Goal: Task Accomplishment & Management: Complete application form

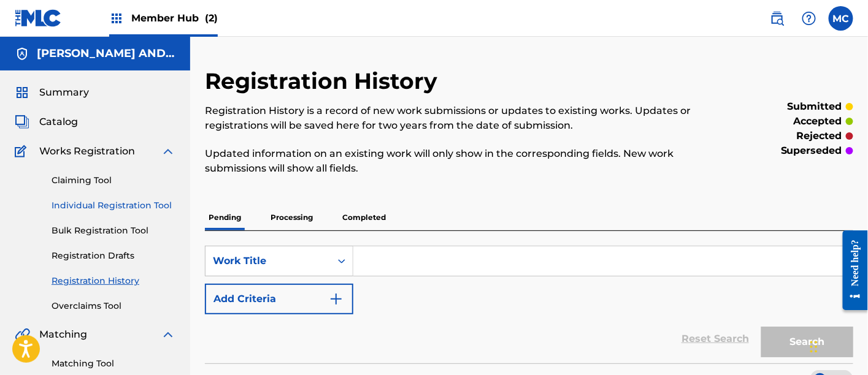
click at [122, 202] on link "Individual Registration Tool" at bounding box center [114, 205] width 124 height 13
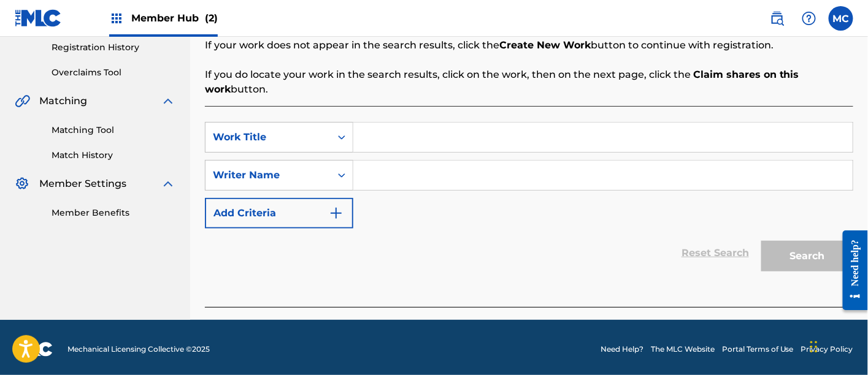
scroll to position [234, 0]
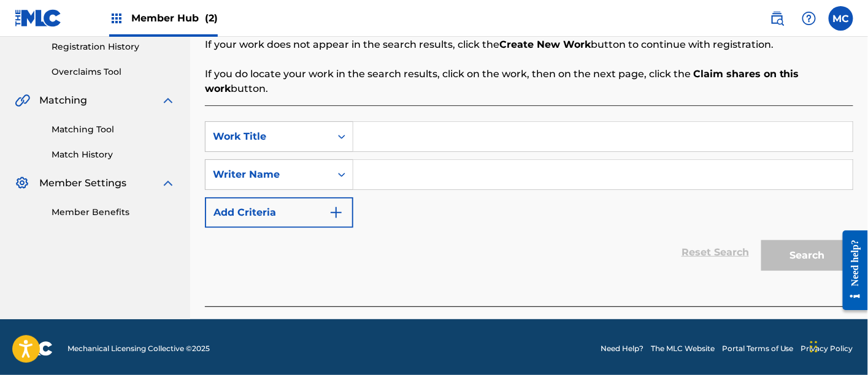
click at [407, 141] on input "Search Form" at bounding box center [602, 136] width 499 height 29
paste input "Give It All You Got"
type input "Give It All You Got"
click at [385, 178] on input "Search Form" at bounding box center [602, 174] width 499 height 29
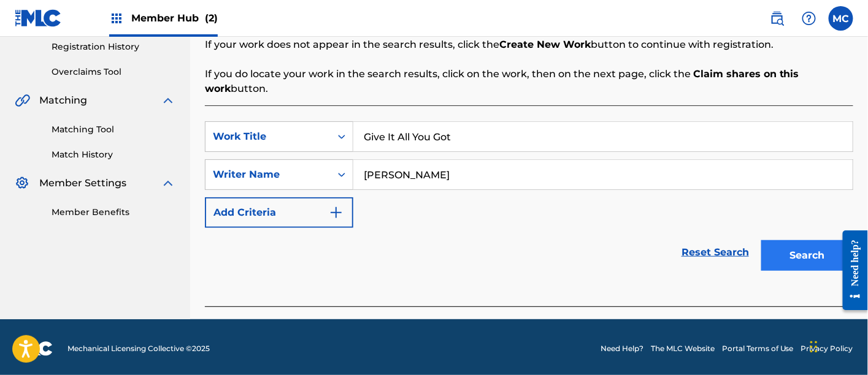
type input "[PERSON_NAME]"
click at [800, 254] on button "Search" at bounding box center [807, 255] width 92 height 31
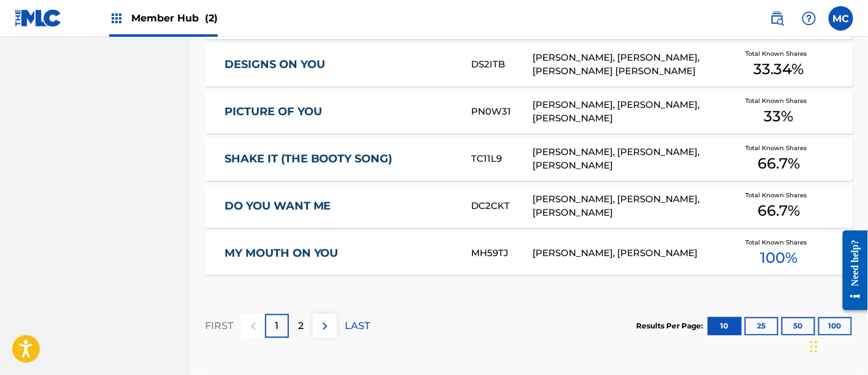
scroll to position [790, 0]
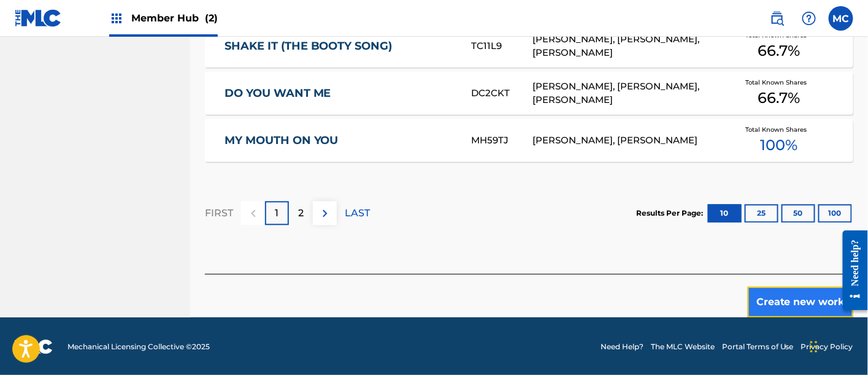
click at [793, 302] on button "Create new work" at bounding box center [799, 302] width 105 height 31
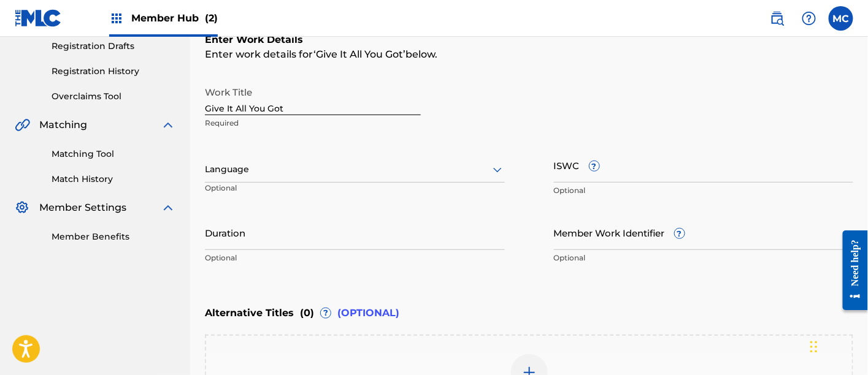
scroll to position [207, 0]
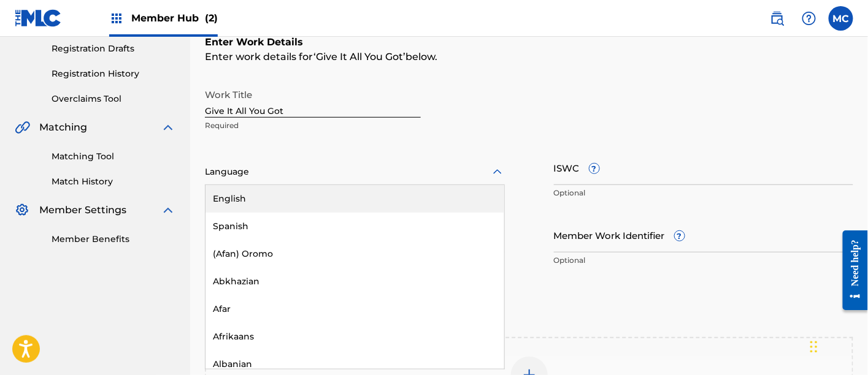
click at [388, 170] on div at bounding box center [355, 171] width 300 height 15
click at [351, 201] on div "English" at bounding box center [354, 199] width 299 height 28
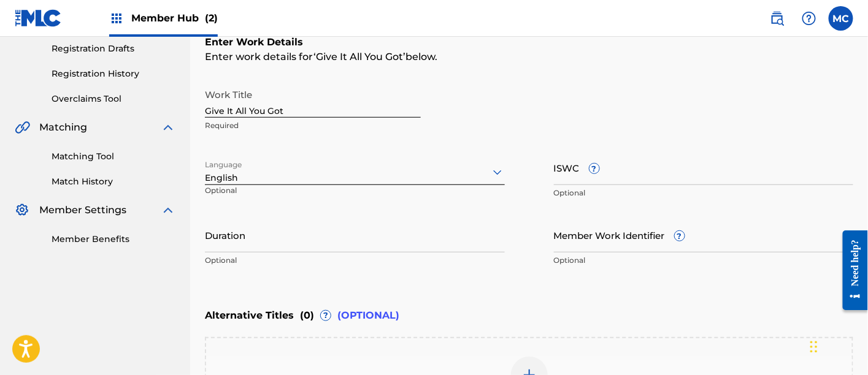
scroll to position [391, 0]
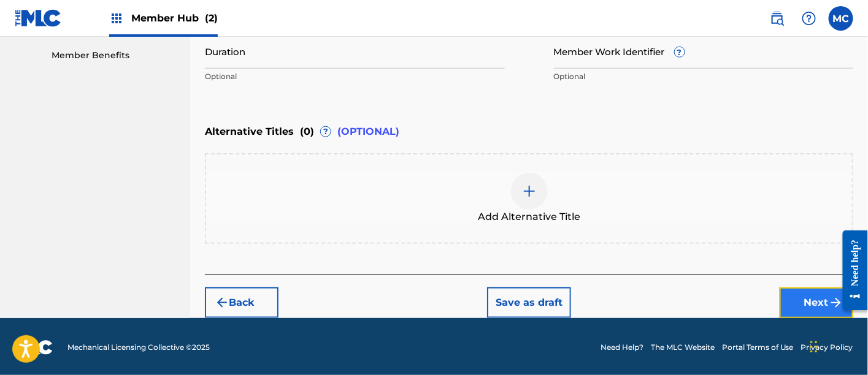
click at [812, 308] on button "Next" at bounding box center [816, 303] width 74 height 31
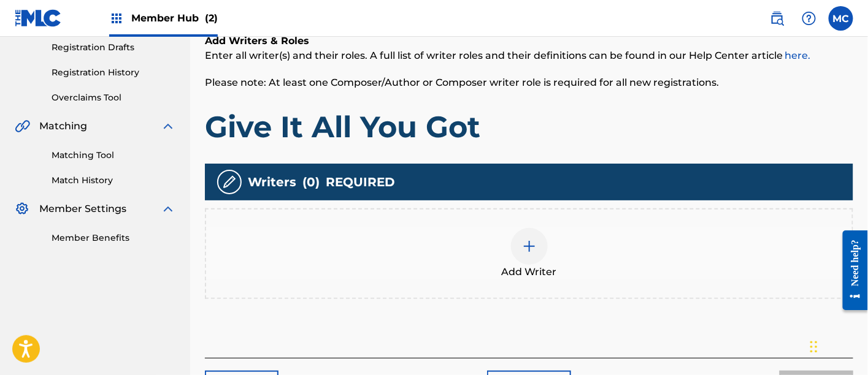
scroll to position [232, 0]
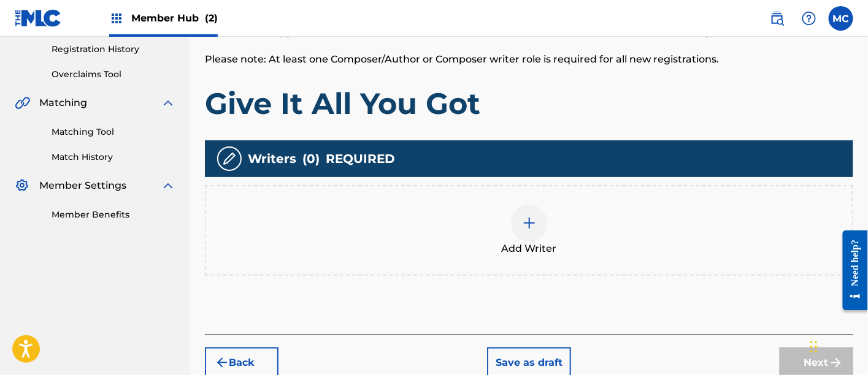
click at [547, 213] on div "Add Writer" at bounding box center [529, 231] width 646 height 52
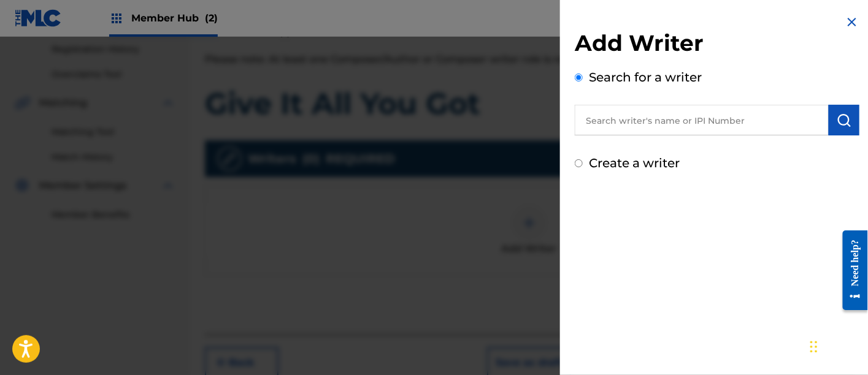
click at [624, 115] on input "text" at bounding box center [702, 120] width 254 height 31
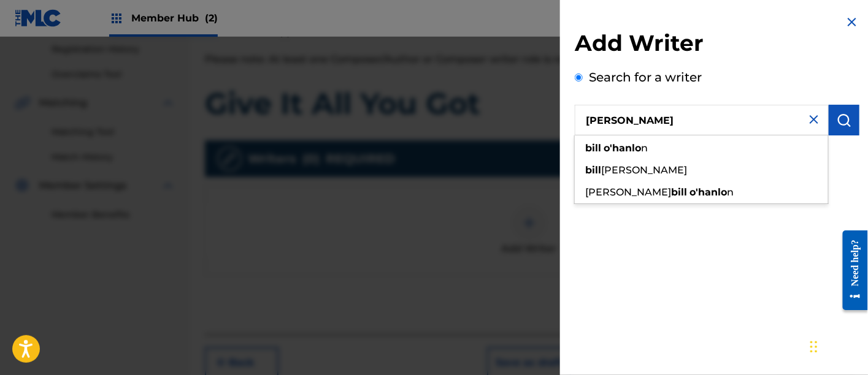
type input "[PERSON_NAME]"
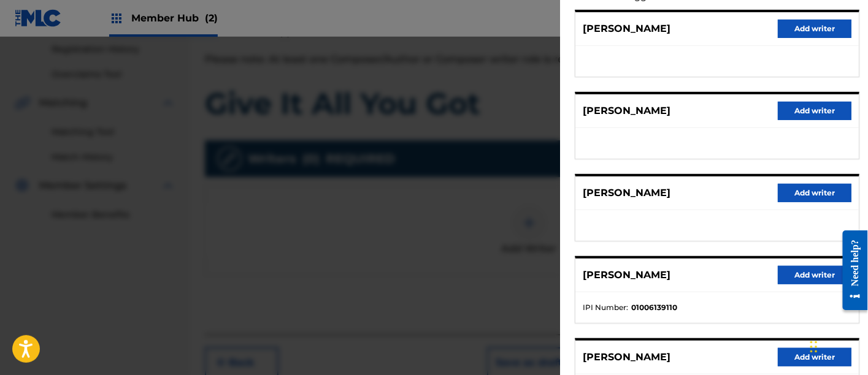
scroll to position [154, 0]
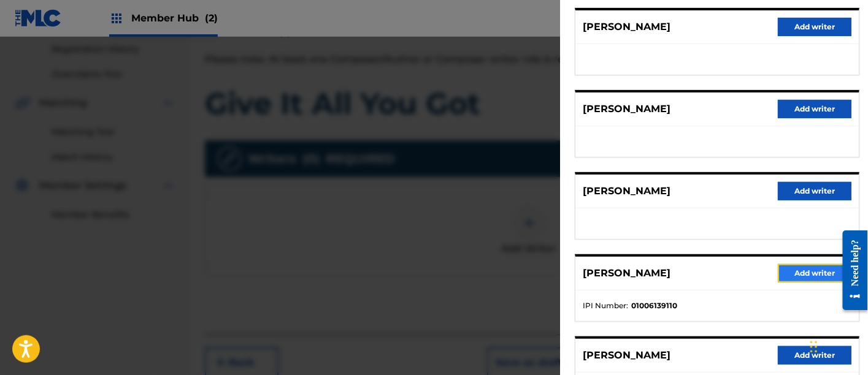
click at [818, 270] on button "Add writer" at bounding box center [815, 273] width 74 height 18
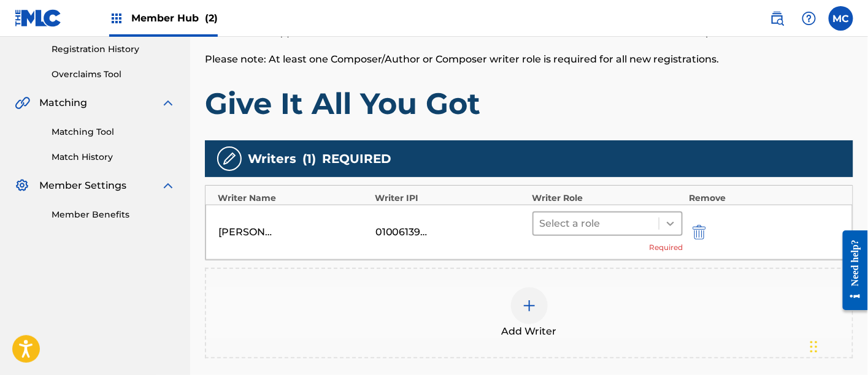
click at [670, 227] on icon at bounding box center [670, 224] width 12 height 12
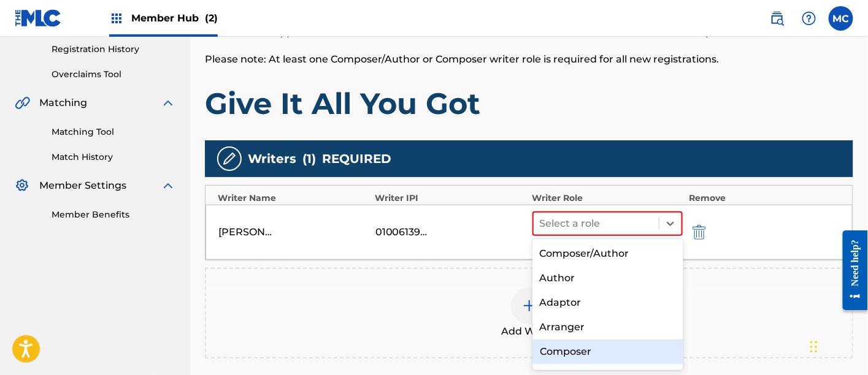
click at [583, 348] on div "Composer" at bounding box center [607, 352] width 151 height 25
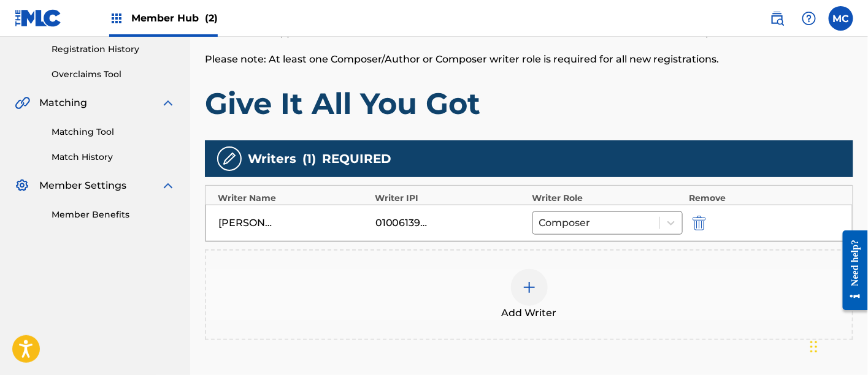
click at [532, 283] on img at bounding box center [529, 287] width 15 height 15
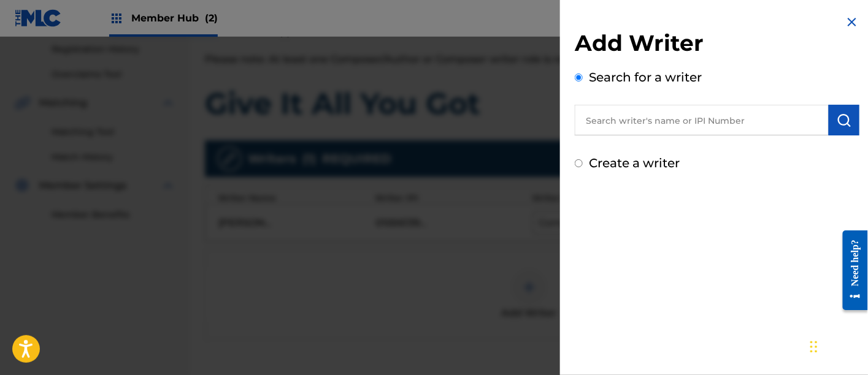
click at [652, 126] on input "text" at bounding box center [702, 120] width 254 height 31
paste input "00848870193"
click at [611, 124] on input "00848870193" at bounding box center [702, 120] width 254 height 31
type input "00848870193"
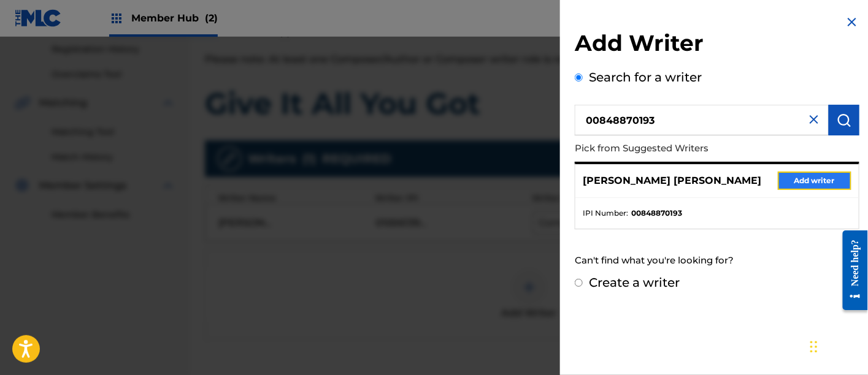
click at [807, 182] on button "Add writer" at bounding box center [815, 181] width 74 height 18
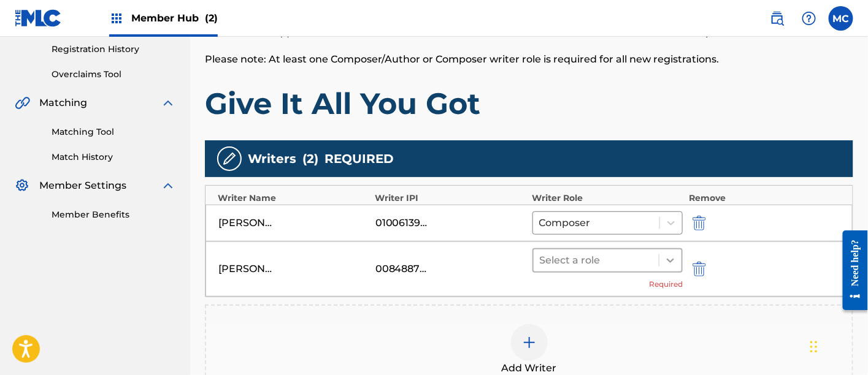
click at [671, 265] on div at bounding box center [670, 261] width 22 height 22
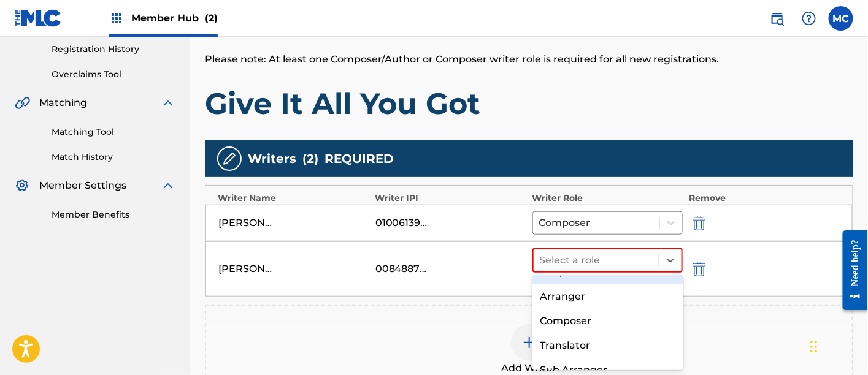
scroll to position [68, 0]
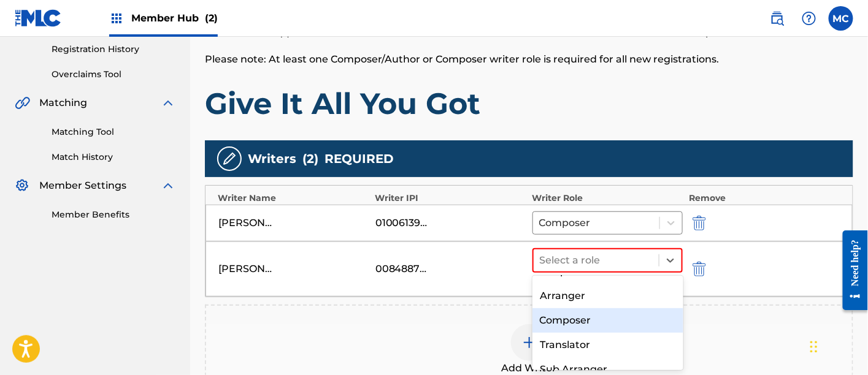
click at [593, 321] on div "Composer" at bounding box center [607, 320] width 151 height 25
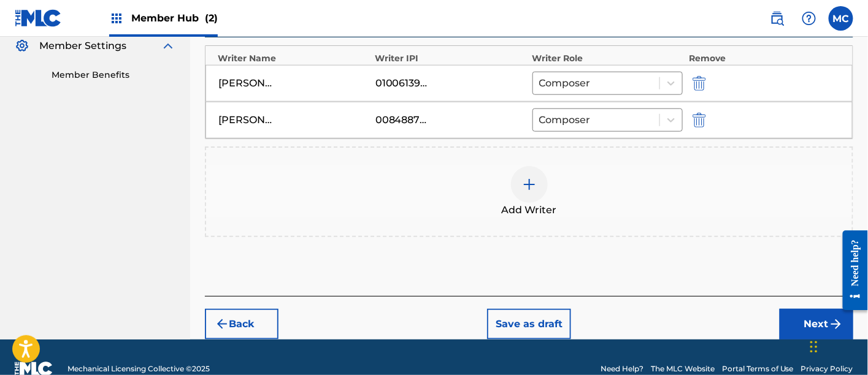
scroll to position [373, 0]
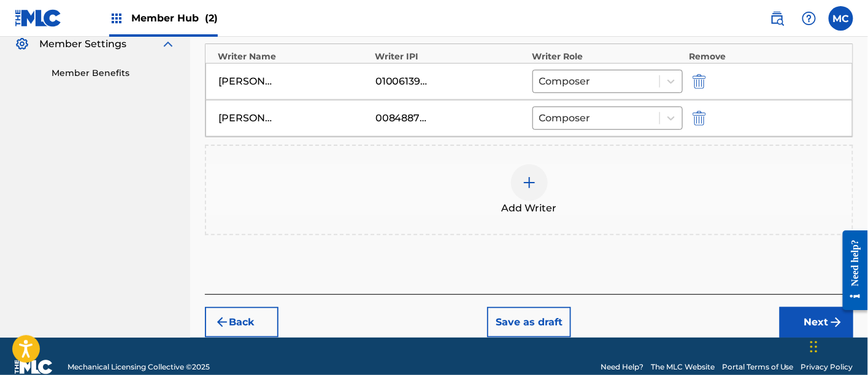
click at [532, 196] on div at bounding box center [529, 182] width 37 height 37
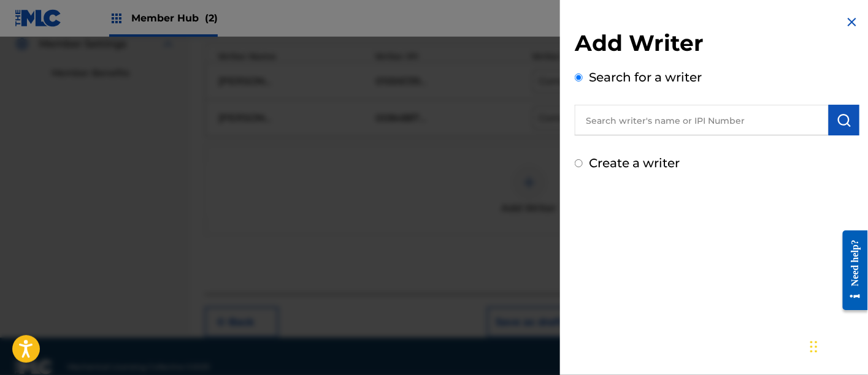
click at [592, 117] on input "text" at bounding box center [702, 120] width 254 height 31
paste input "00142824976"
click at [607, 124] on input "00142824976" at bounding box center [702, 120] width 254 height 31
type input "00142824976"
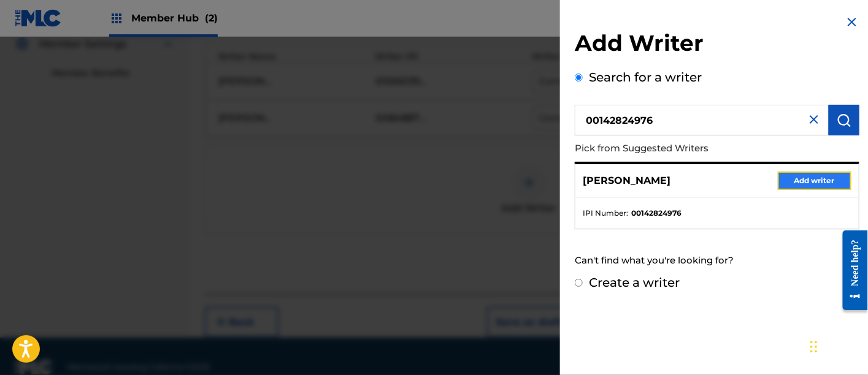
click at [795, 182] on button "Add writer" at bounding box center [815, 181] width 74 height 18
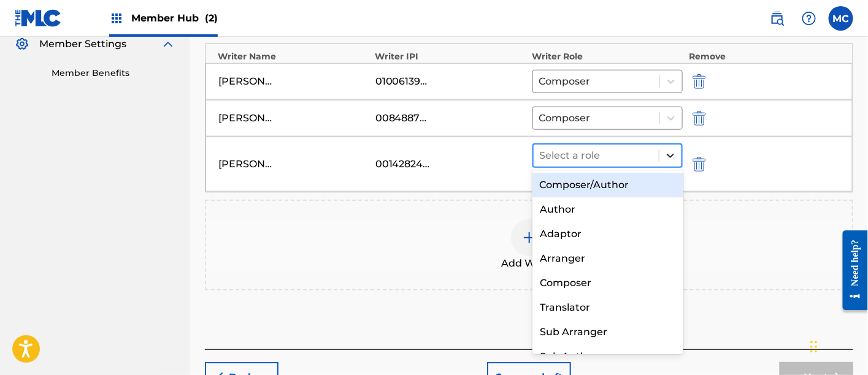
click at [678, 155] on div at bounding box center [670, 156] width 22 height 22
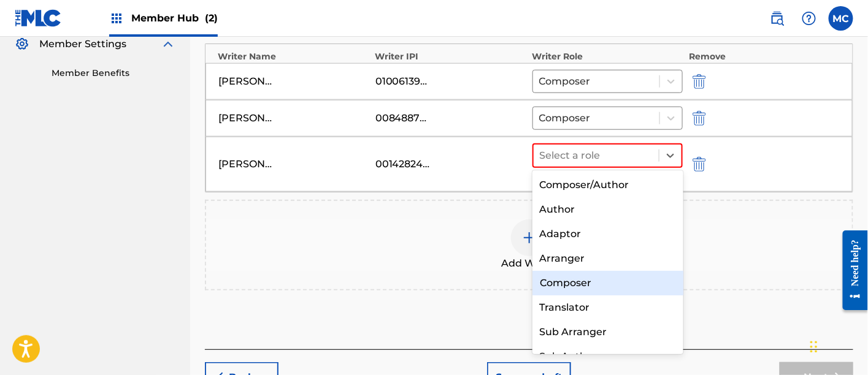
click at [592, 277] on div "Composer" at bounding box center [607, 283] width 151 height 25
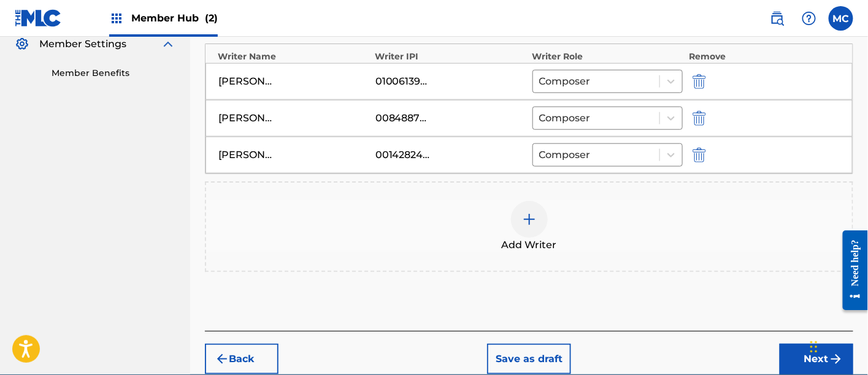
scroll to position [429, 0]
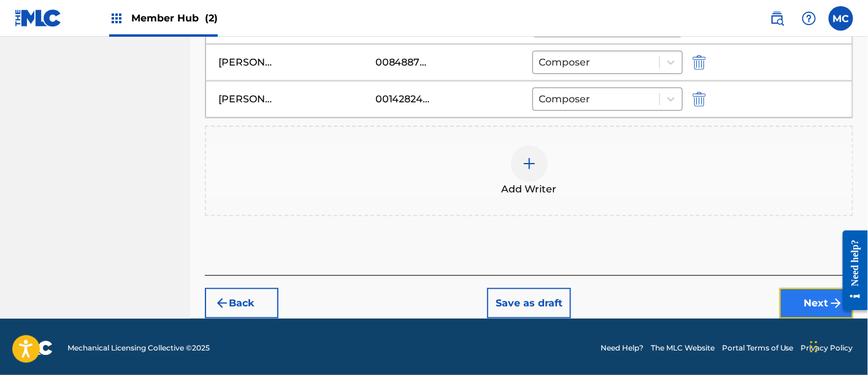
click at [801, 304] on button "Next" at bounding box center [816, 303] width 74 height 31
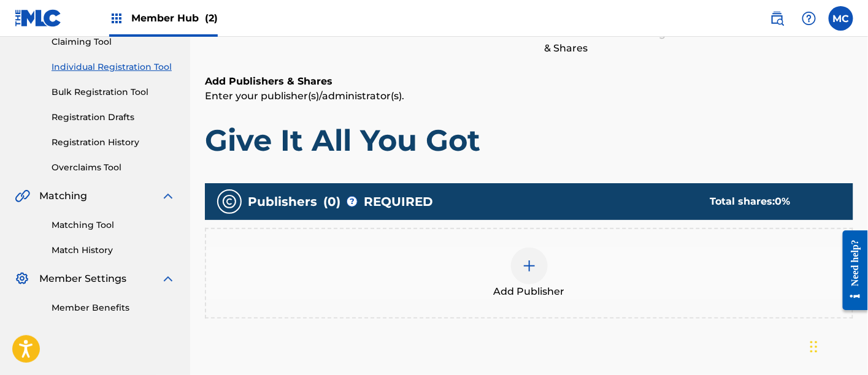
scroll to position [159, 0]
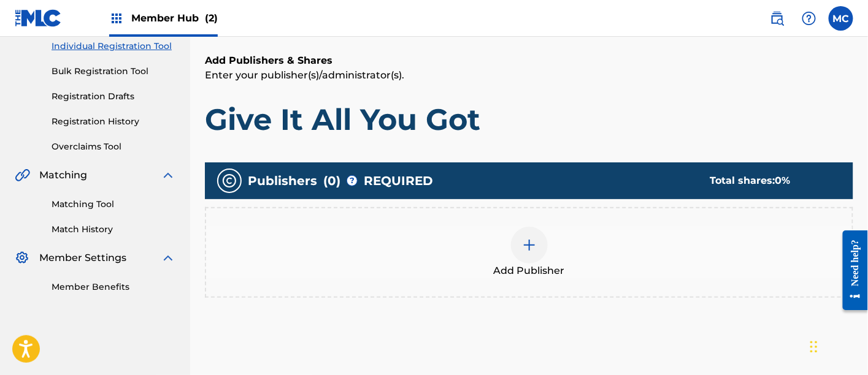
click at [516, 248] on div at bounding box center [529, 245] width 37 height 37
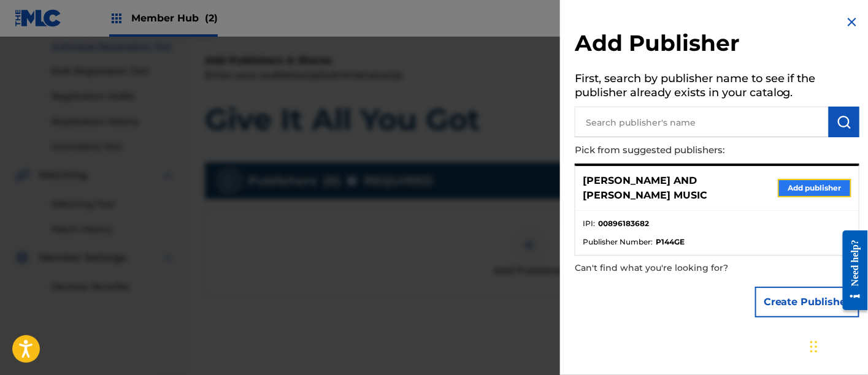
click at [809, 179] on button "Add publisher" at bounding box center [815, 188] width 74 height 18
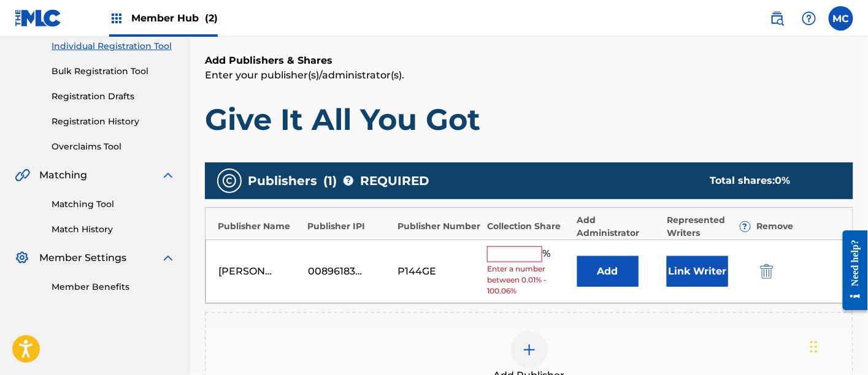
click at [521, 253] on input "text" at bounding box center [514, 254] width 55 height 16
type input "33.34"
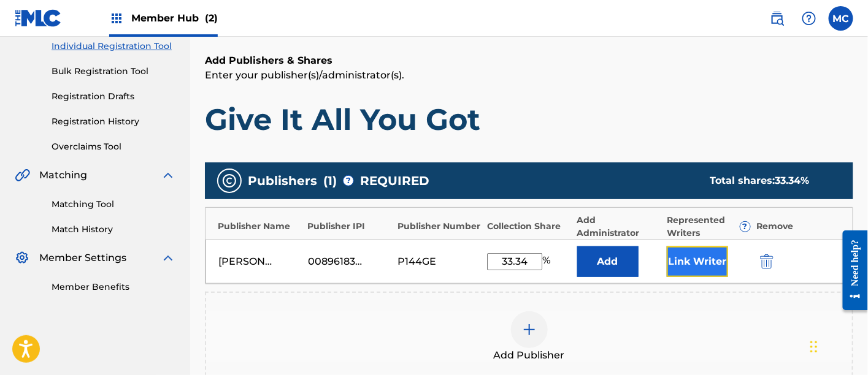
click at [713, 257] on button "Link Writer" at bounding box center [697, 261] width 61 height 31
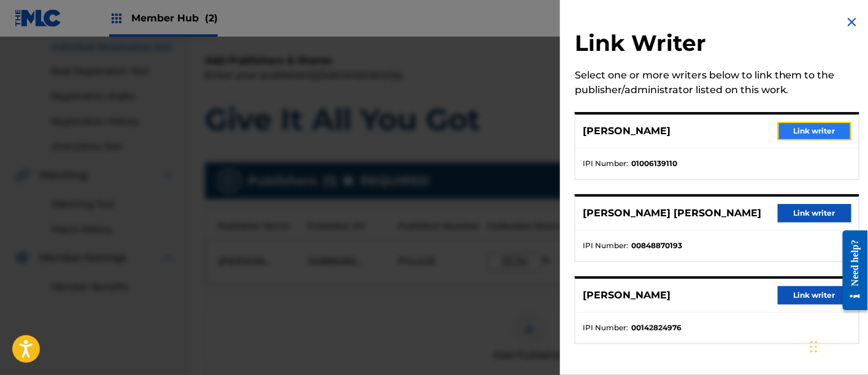
click at [802, 131] on button "Link writer" at bounding box center [815, 131] width 74 height 18
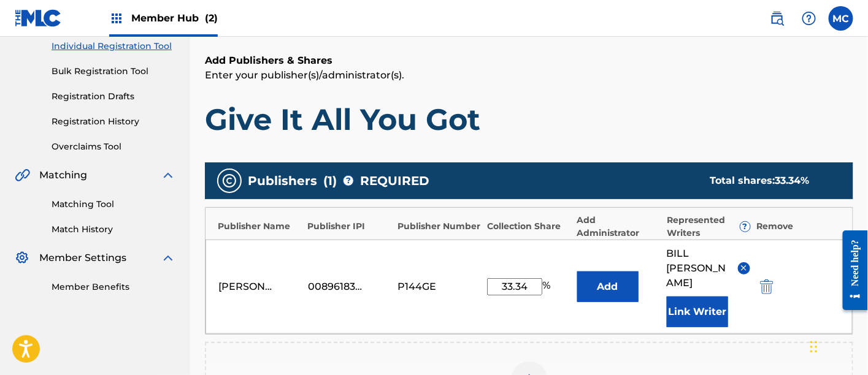
scroll to position [398, 0]
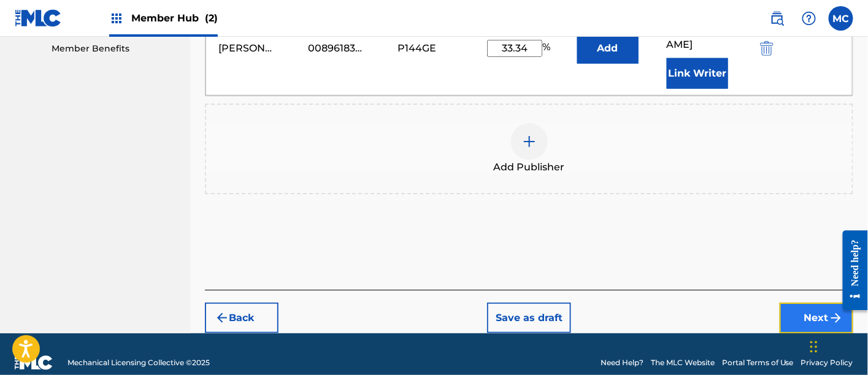
click at [822, 303] on button "Next" at bounding box center [816, 318] width 74 height 31
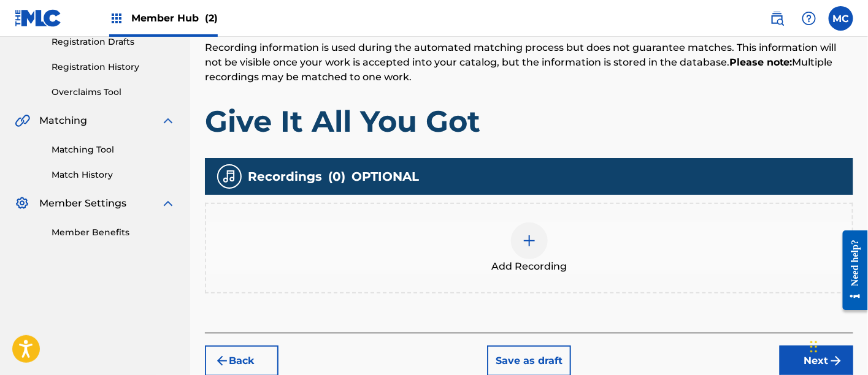
scroll to position [222, 0]
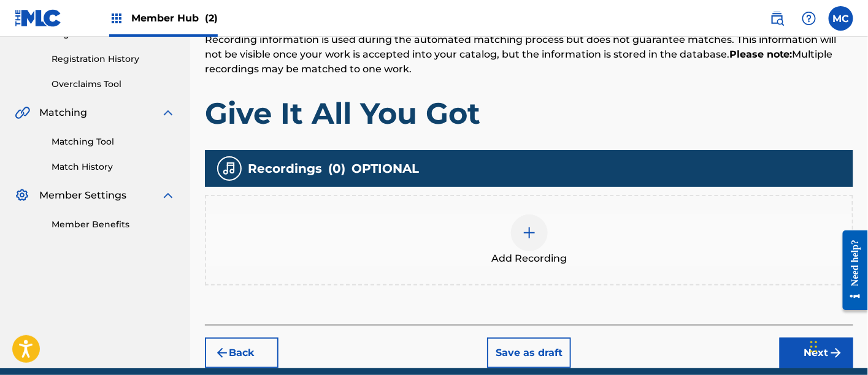
click at [543, 201] on div "Add Recording" at bounding box center [529, 240] width 648 height 91
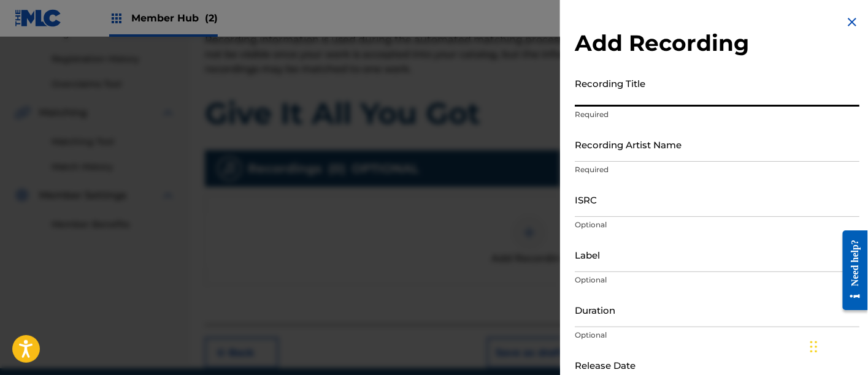
click at [611, 104] on input "Recording Title" at bounding box center [717, 89] width 285 height 35
paste input "Give It All You Got"
type input "Give It All You Got"
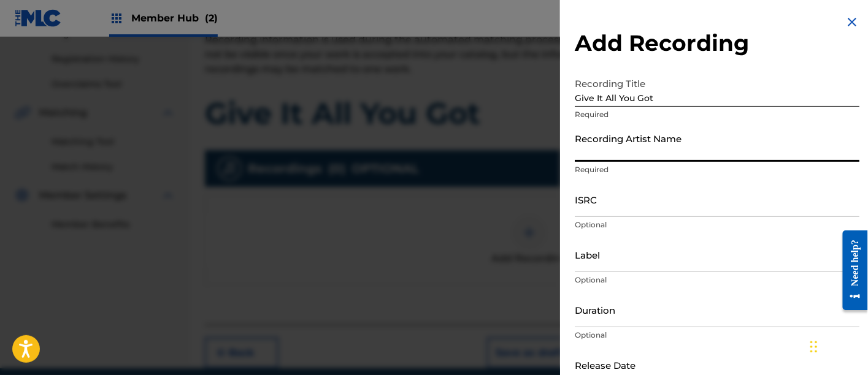
click at [612, 158] on input "Recording Artist Name" at bounding box center [717, 144] width 285 height 35
type input "[PERSON_NAME]"
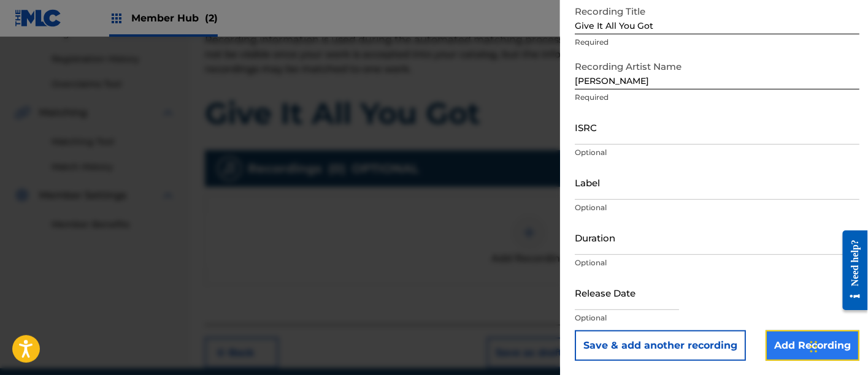
click at [778, 340] on input "Add Recording" at bounding box center [812, 346] width 94 height 31
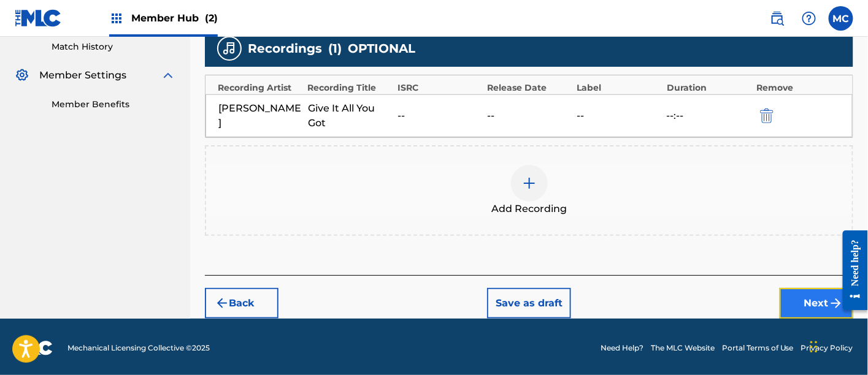
click at [789, 292] on button "Next" at bounding box center [816, 303] width 74 height 31
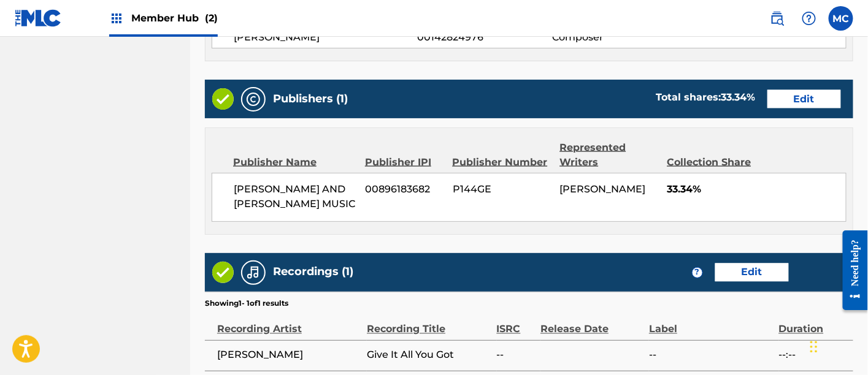
scroll to position [715, 0]
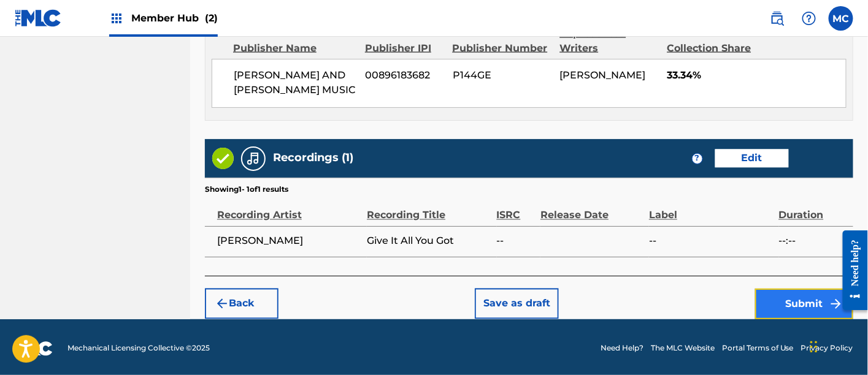
click at [782, 305] on button "Submit" at bounding box center [804, 304] width 98 height 31
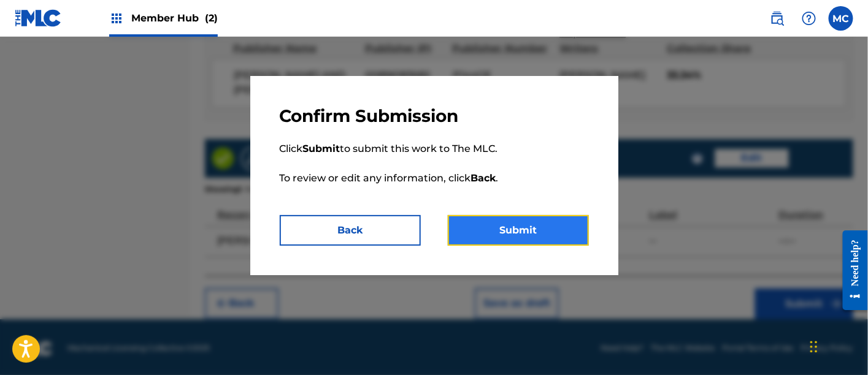
click at [560, 236] on button "Submit" at bounding box center [518, 230] width 141 height 31
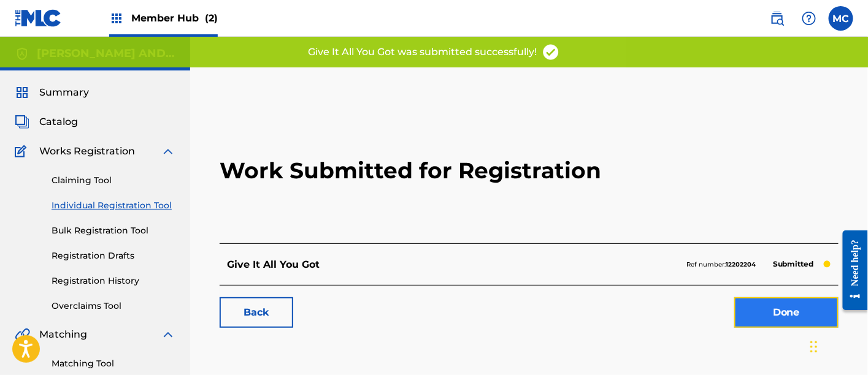
click at [754, 314] on link "Done" at bounding box center [786, 312] width 104 height 31
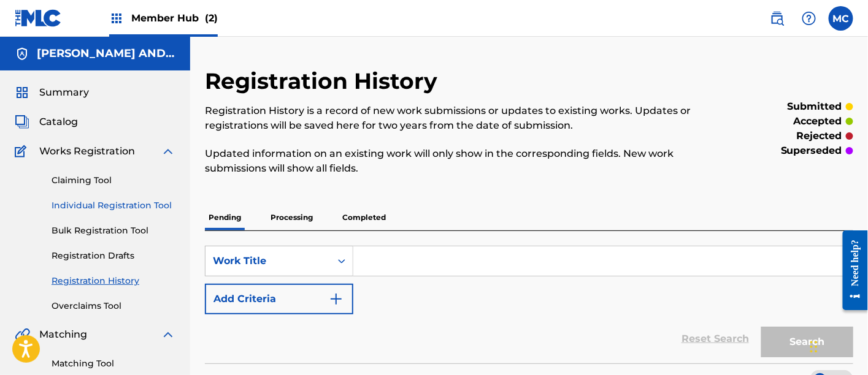
click at [128, 211] on link "Individual Registration Tool" at bounding box center [114, 205] width 124 height 13
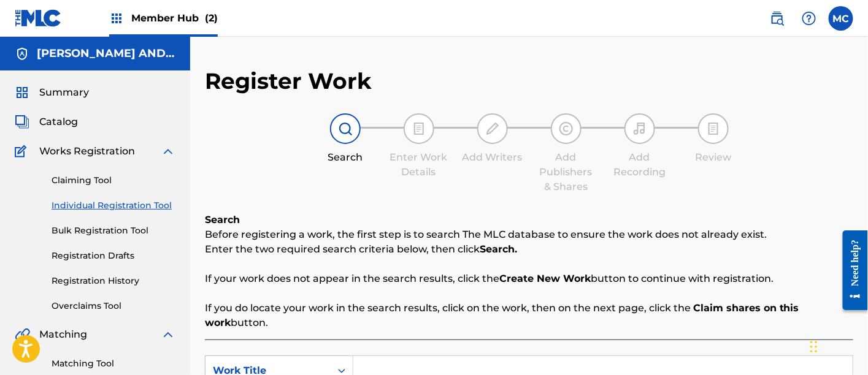
scroll to position [153, 0]
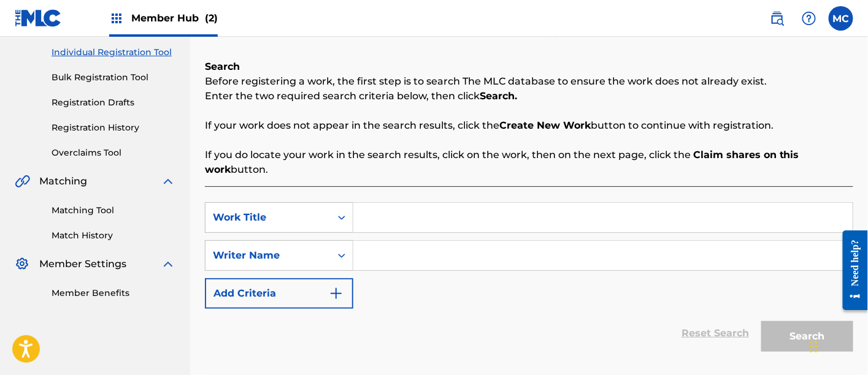
click at [408, 211] on input "Search Form" at bounding box center [602, 217] width 499 height 29
paste input "Oil on Troubled Waters"
type input "Oil on Troubled Waters"
click at [399, 250] on input "Search Form" at bounding box center [602, 255] width 499 height 29
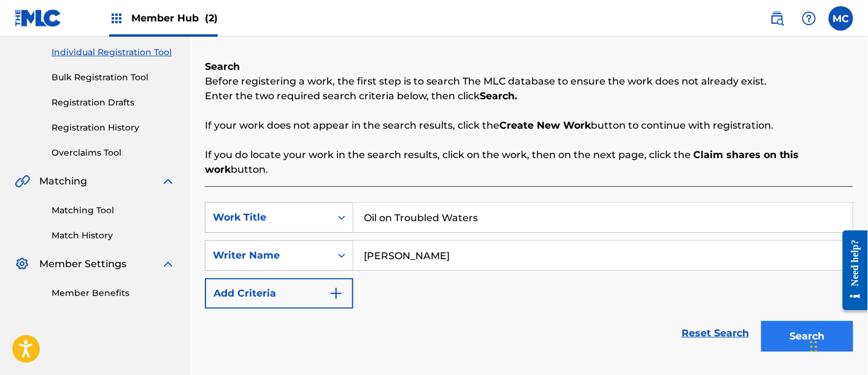
type input "[PERSON_NAME]"
click at [799, 332] on button "Search" at bounding box center [807, 336] width 92 height 31
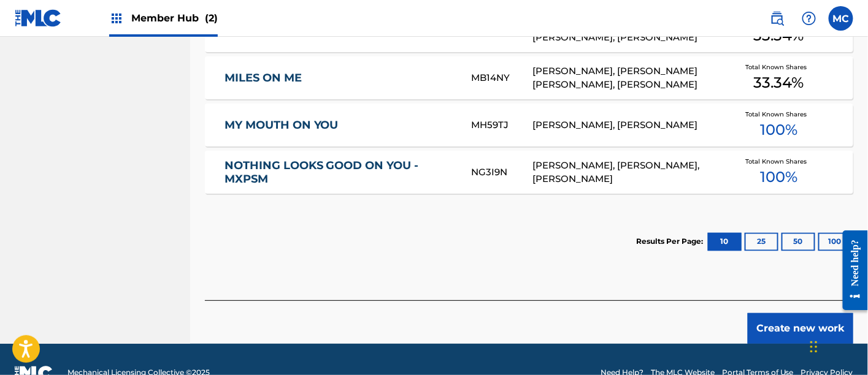
scroll to position [604, 0]
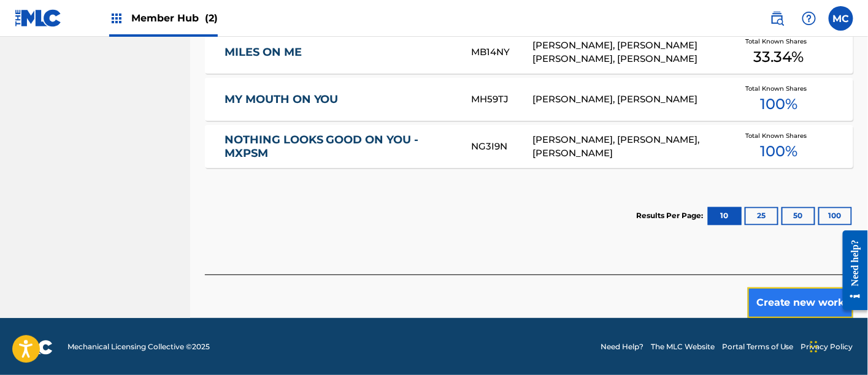
click at [785, 297] on button "Create new work" at bounding box center [799, 303] width 105 height 31
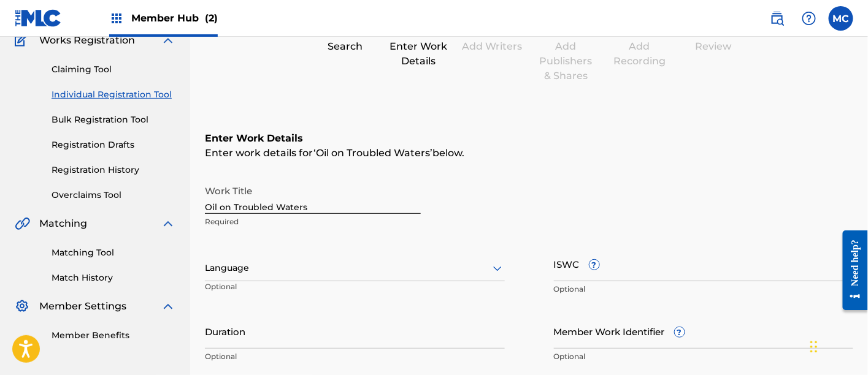
scroll to position [137, 0]
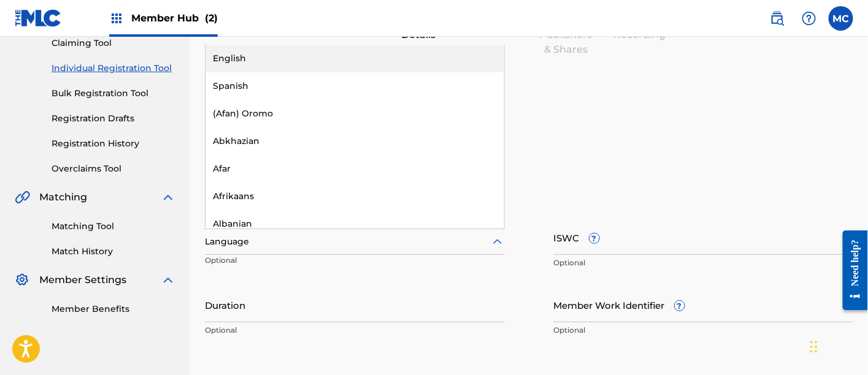
click at [481, 239] on div at bounding box center [355, 241] width 300 height 15
click at [366, 58] on div "English" at bounding box center [354, 59] width 299 height 28
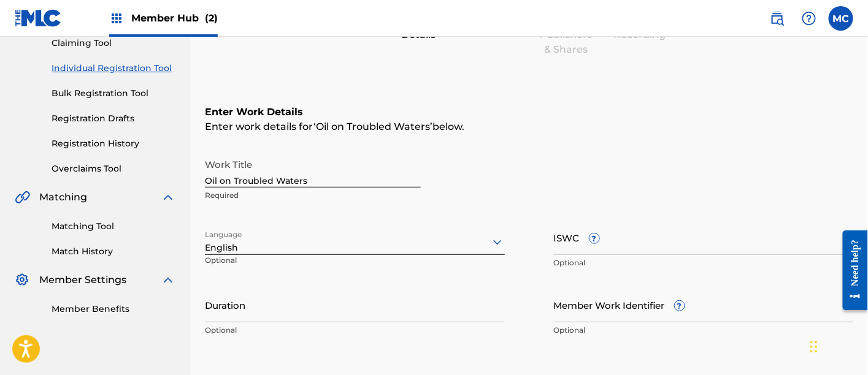
scroll to position [391, 0]
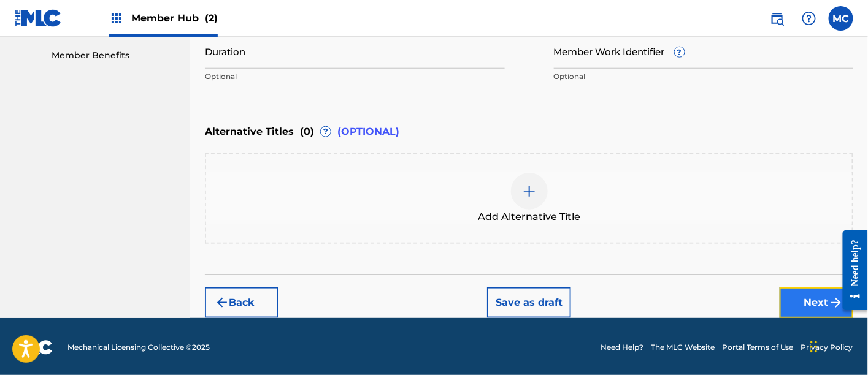
click at [799, 306] on button "Next" at bounding box center [816, 303] width 74 height 31
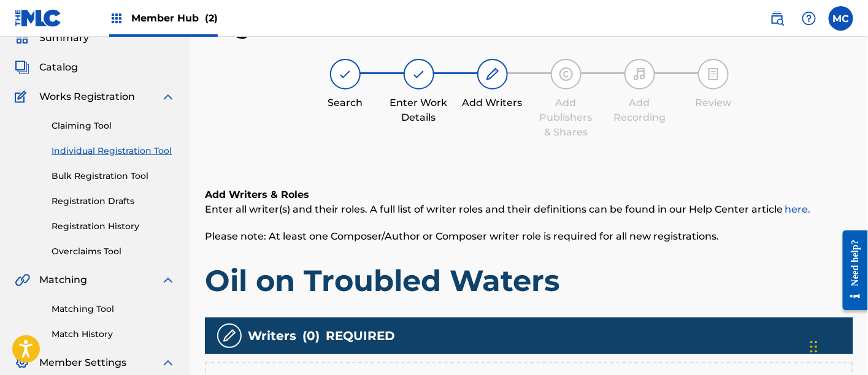
scroll to position [282, 0]
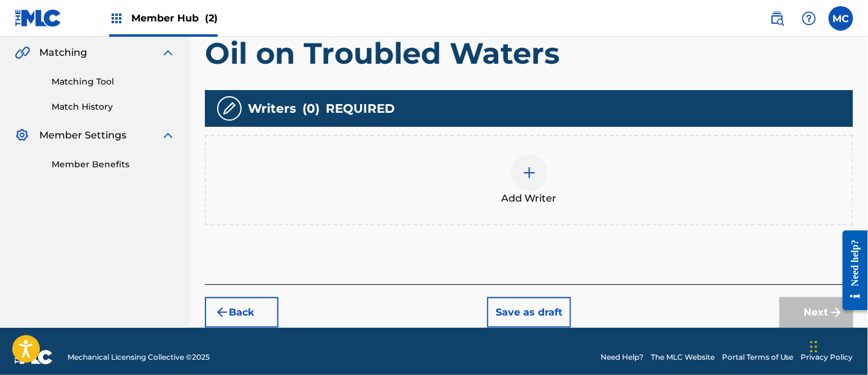
click at [538, 175] on div at bounding box center [529, 173] width 37 height 37
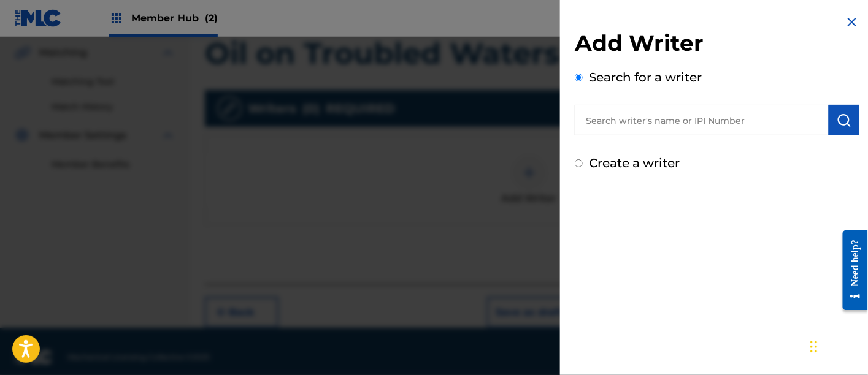
click at [617, 124] on input "text" at bounding box center [702, 120] width 254 height 31
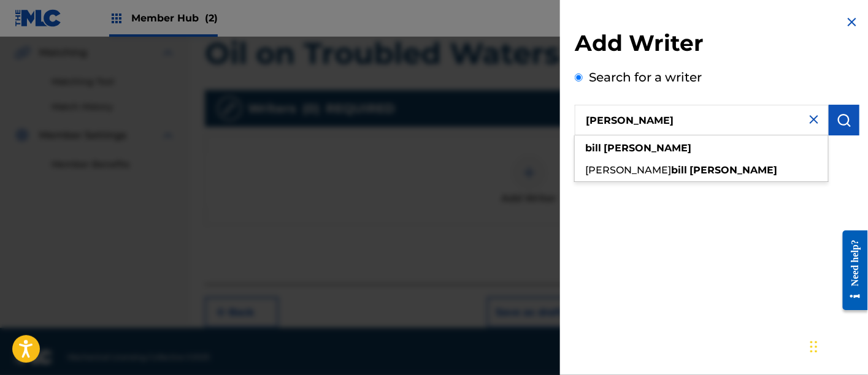
type input "[PERSON_NAME]"
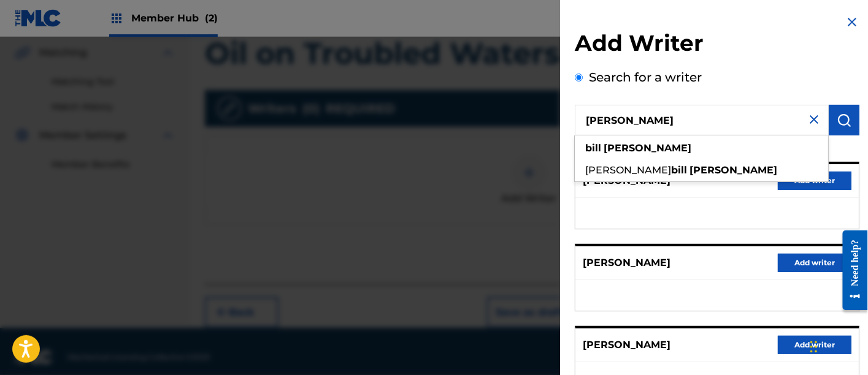
click at [749, 63] on div "Add Writer Search for a writer [PERSON_NAME] [PERSON_NAME] [PERSON_NAME] Pick f…" at bounding box center [717, 315] width 285 height 573
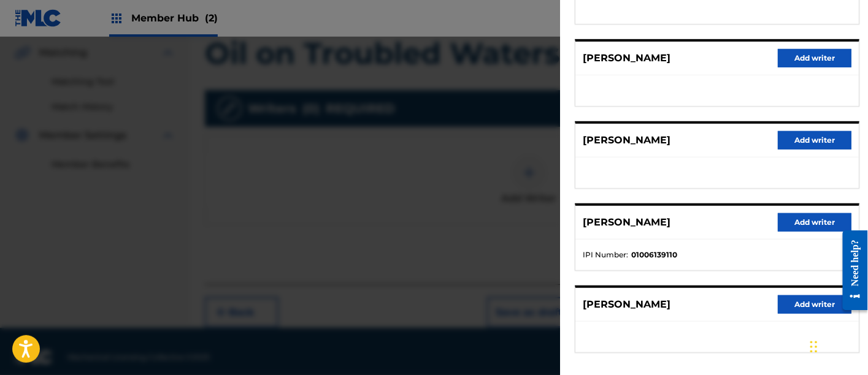
scroll to position [205, 0]
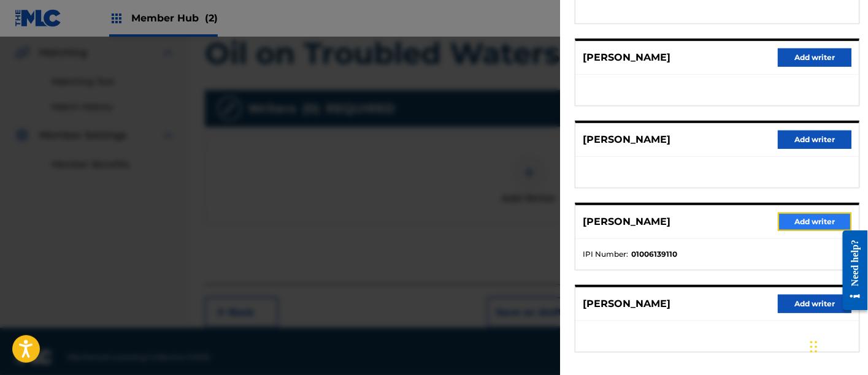
click at [806, 220] on button "Add writer" at bounding box center [815, 222] width 74 height 18
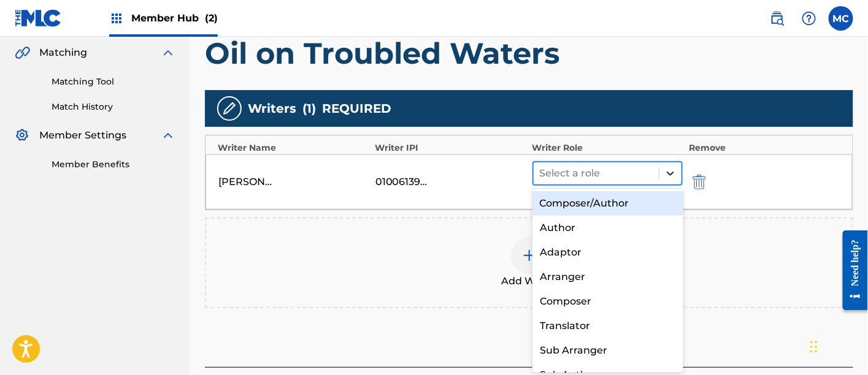
click at [669, 173] on icon at bounding box center [670, 173] width 12 height 12
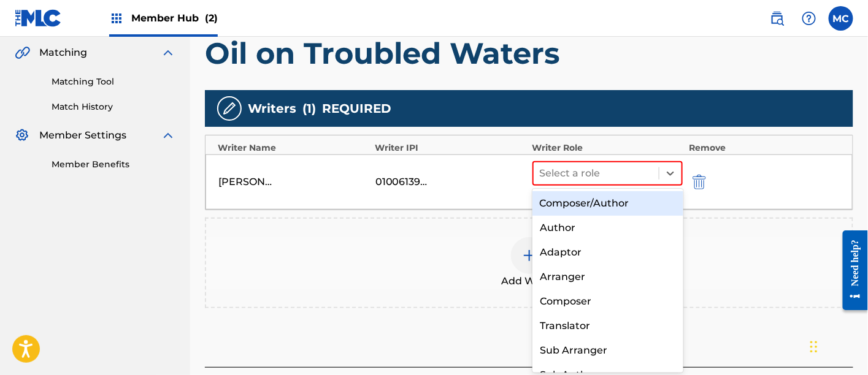
click at [616, 205] on div "Composer/Author" at bounding box center [607, 203] width 151 height 25
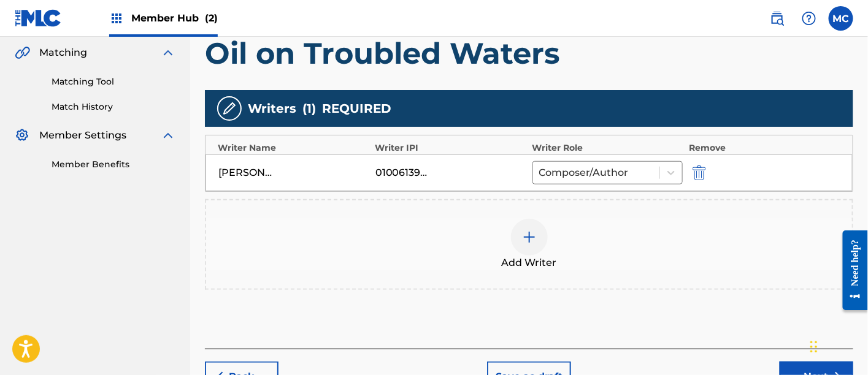
click at [520, 227] on div at bounding box center [529, 237] width 37 height 37
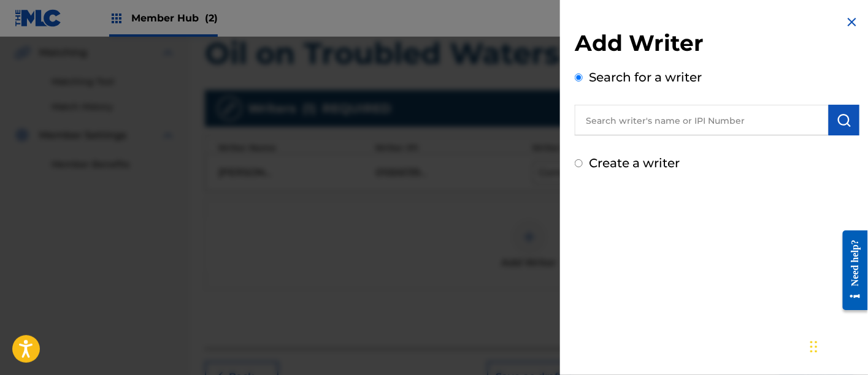
click at [596, 111] on input "text" at bounding box center [702, 120] width 254 height 31
paste input "00848870193"
click at [606, 123] on input "00848870193" at bounding box center [702, 120] width 254 height 31
type input "00848870193"
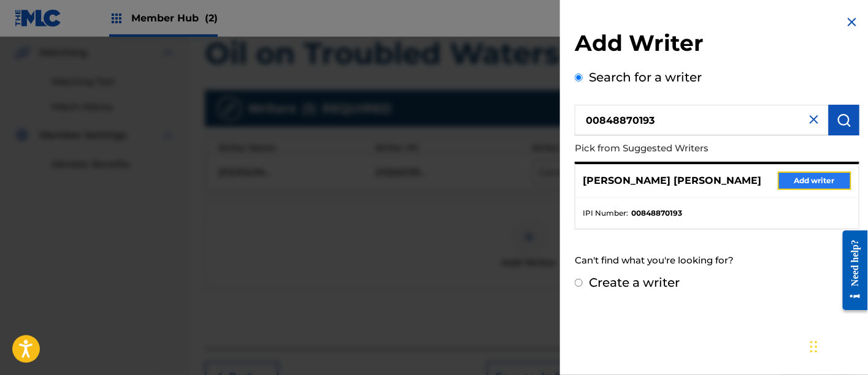
click at [810, 184] on button "Add writer" at bounding box center [815, 181] width 74 height 18
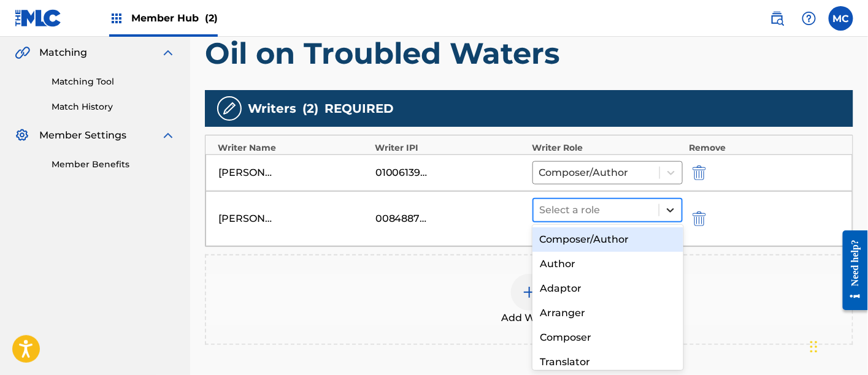
click at [667, 209] on icon at bounding box center [670, 210] width 12 height 12
click at [634, 237] on div "Composer/Author" at bounding box center [607, 239] width 151 height 25
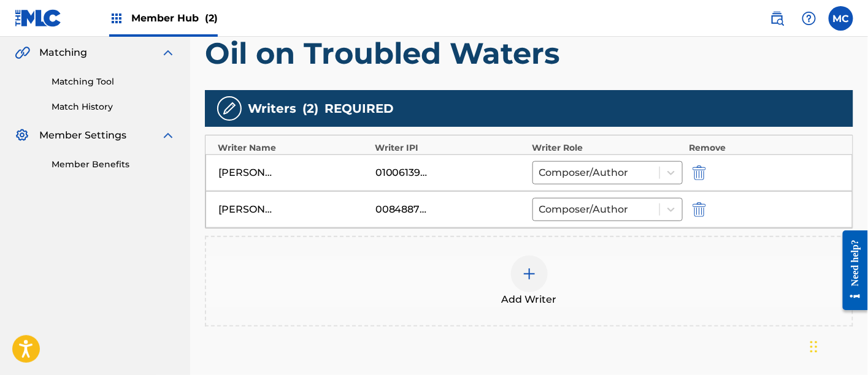
click at [536, 270] on img at bounding box center [529, 274] width 15 height 15
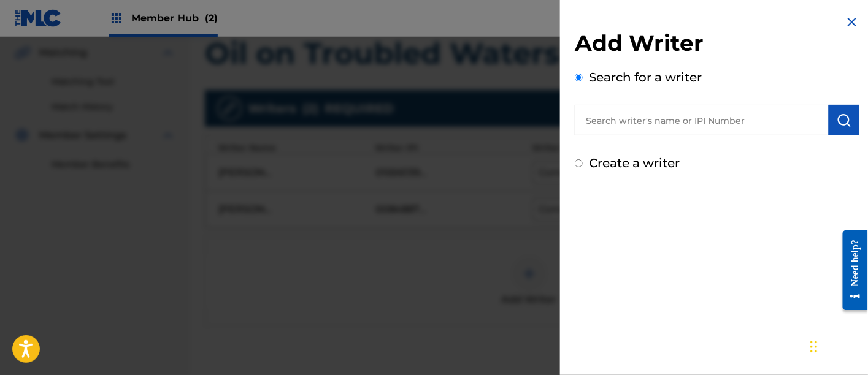
click at [628, 125] on input "text" at bounding box center [702, 120] width 254 height 31
paste input "00142824976"
click at [610, 124] on input "00142824976" at bounding box center [702, 120] width 254 height 31
type input "00142824976"
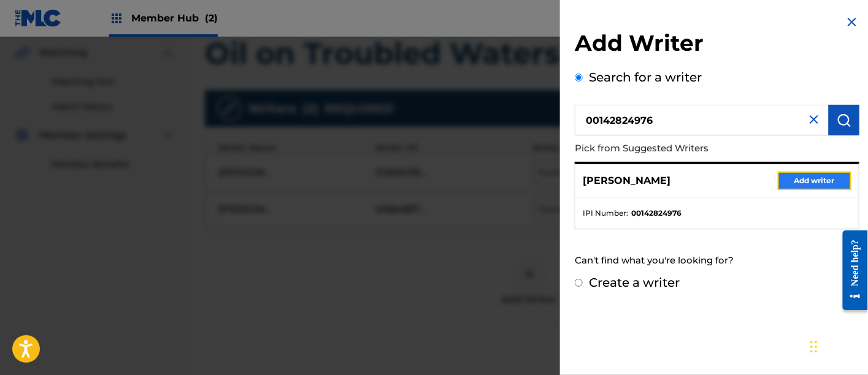
click at [823, 177] on button "Add writer" at bounding box center [815, 181] width 74 height 18
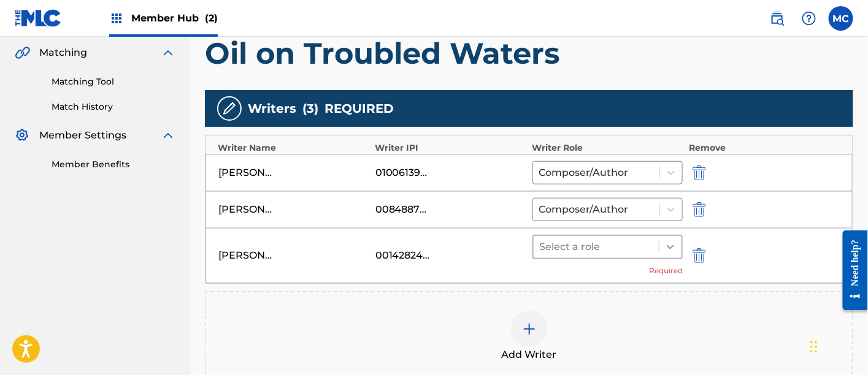
click at [673, 243] on icon at bounding box center [670, 247] width 12 height 12
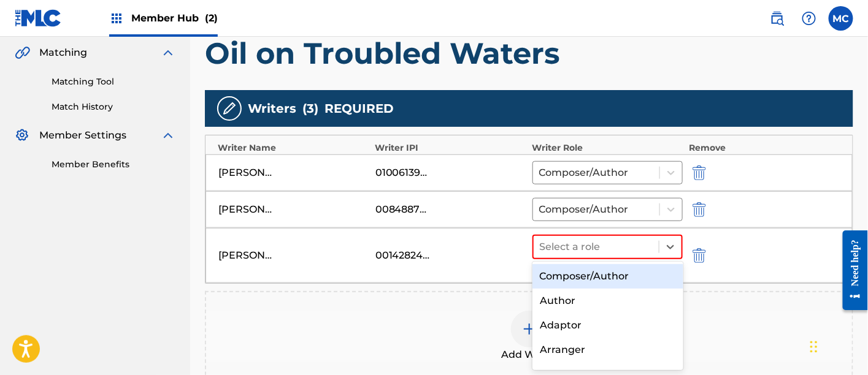
click at [600, 275] on div "Composer/Author" at bounding box center [607, 276] width 151 height 25
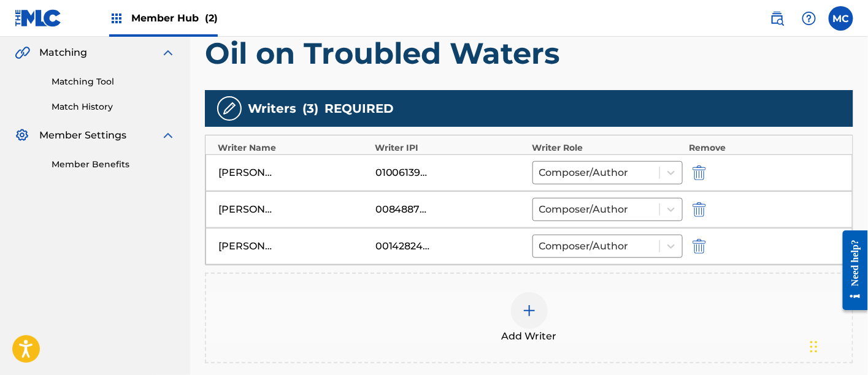
scroll to position [429, 0]
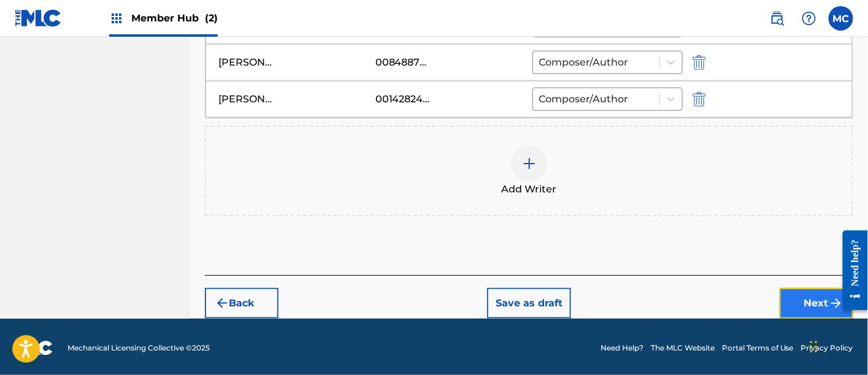
click at [797, 300] on button "Next" at bounding box center [816, 303] width 74 height 31
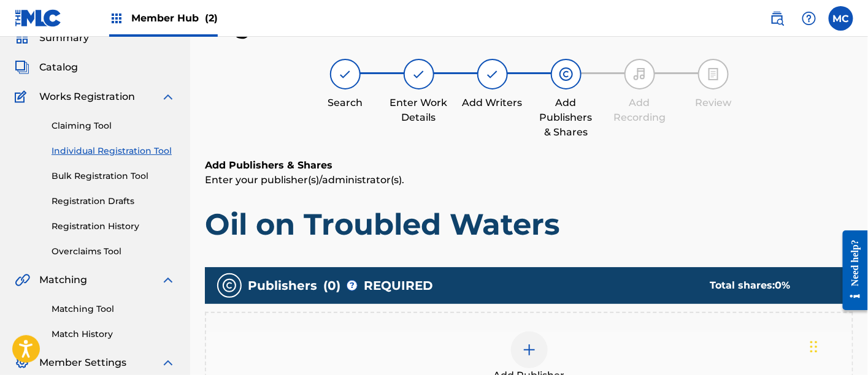
scroll to position [202, 0]
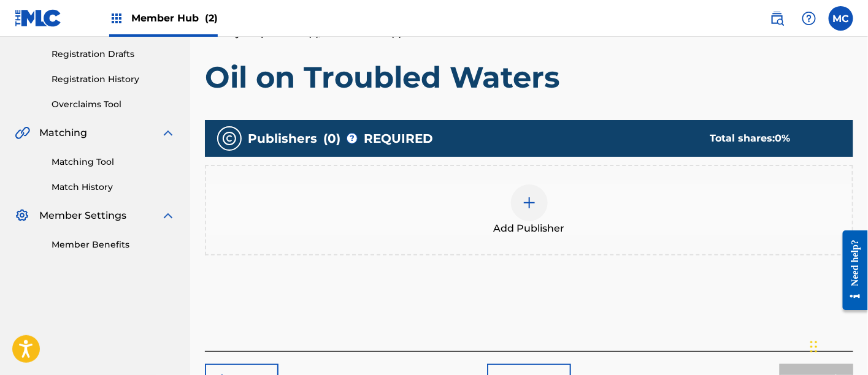
click at [522, 223] on span "Add Publisher" at bounding box center [529, 228] width 71 height 15
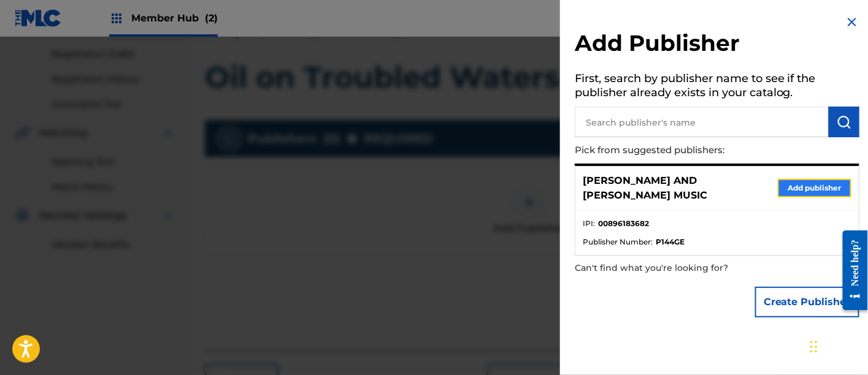
click at [782, 180] on button "Add publisher" at bounding box center [815, 188] width 74 height 18
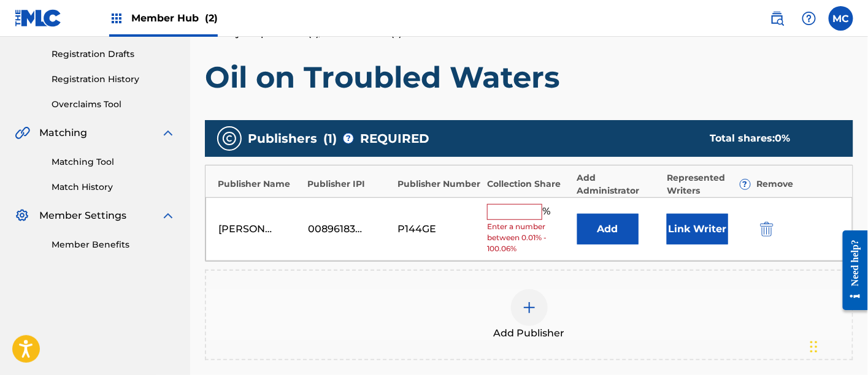
click at [495, 221] on span "Enter a number between 0.01% - 100.06%" at bounding box center [528, 237] width 83 height 33
click at [510, 212] on input "text" at bounding box center [514, 212] width 55 height 16
type input "33.34"
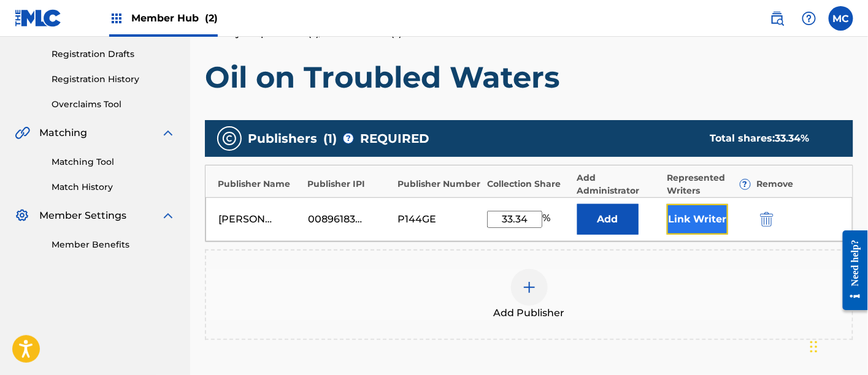
click at [700, 220] on button "Link Writer" at bounding box center [697, 219] width 61 height 31
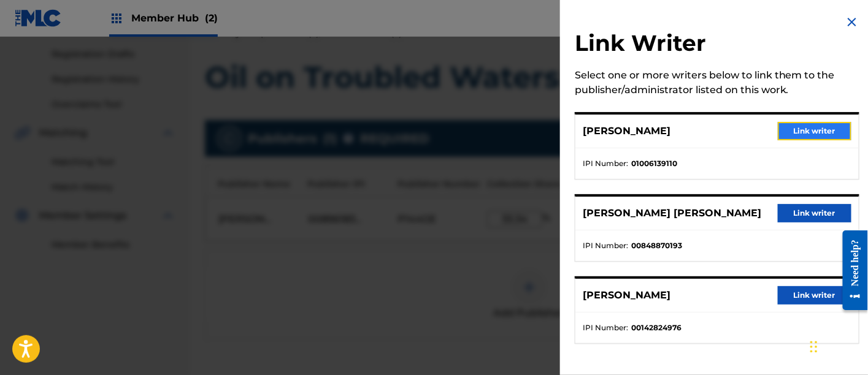
click at [834, 134] on button "Link writer" at bounding box center [815, 131] width 74 height 18
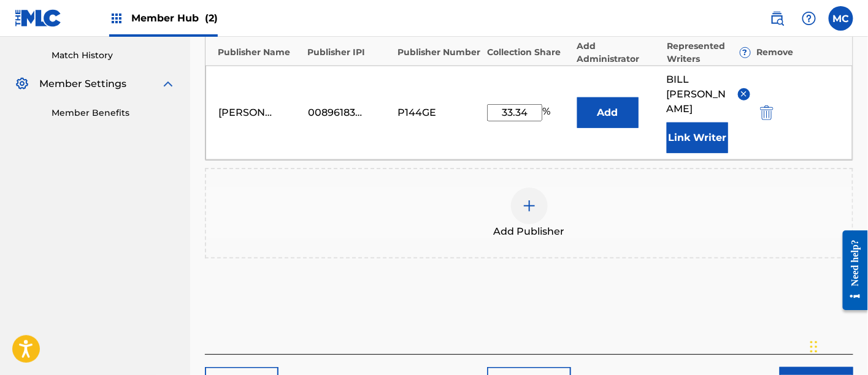
scroll to position [361, 0]
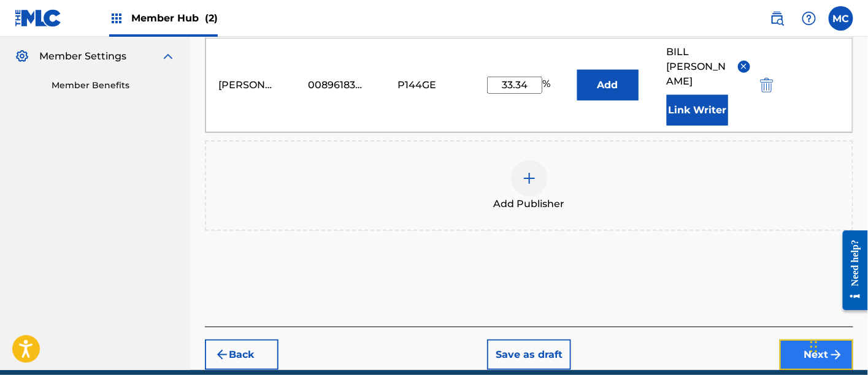
click at [797, 340] on button "Next" at bounding box center [816, 355] width 74 height 31
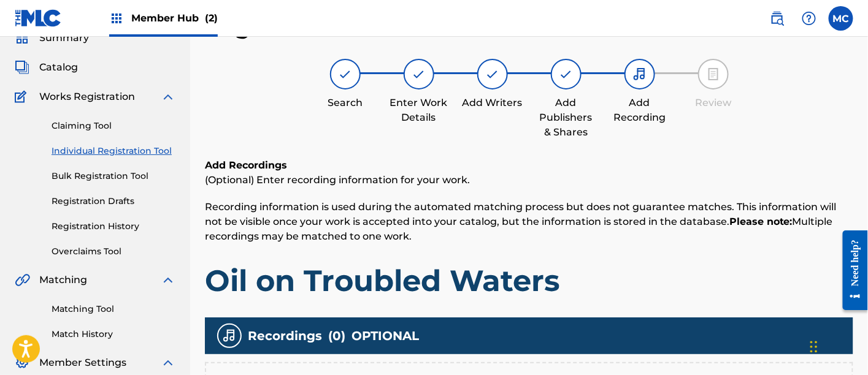
scroll to position [215, 0]
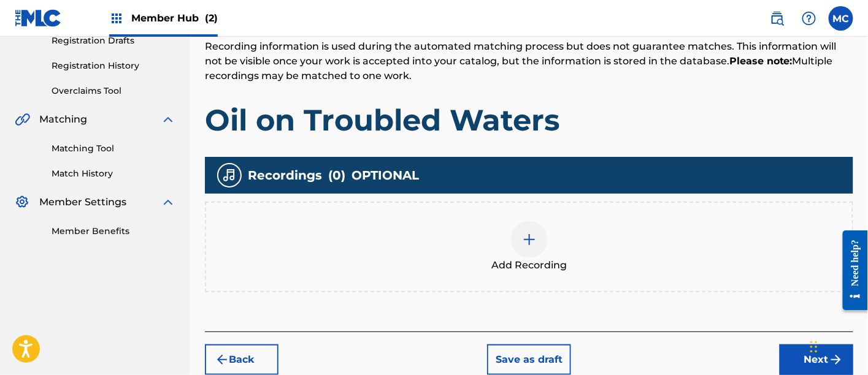
click at [515, 249] on div at bounding box center [529, 239] width 37 height 37
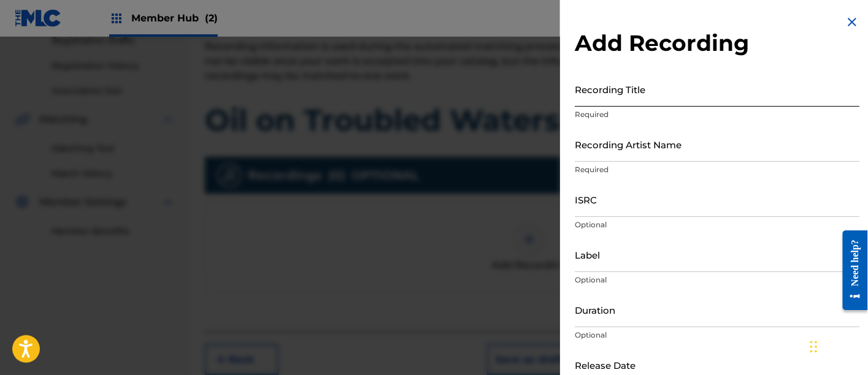
click at [625, 95] on input "Recording Title" at bounding box center [717, 89] width 285 height 35
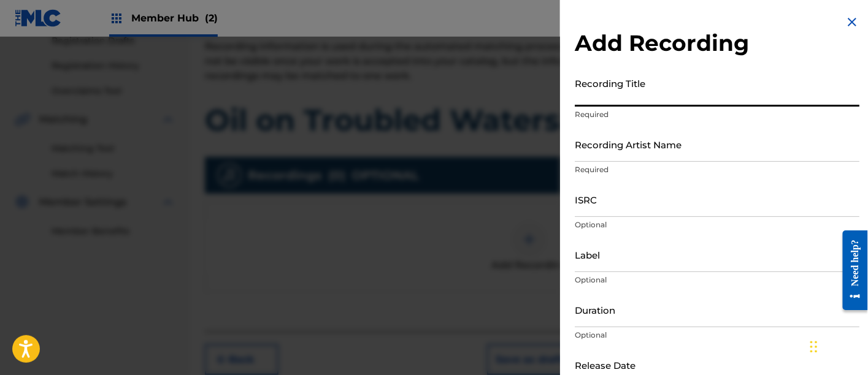
paste input "00142824976"
type input "00142824976"
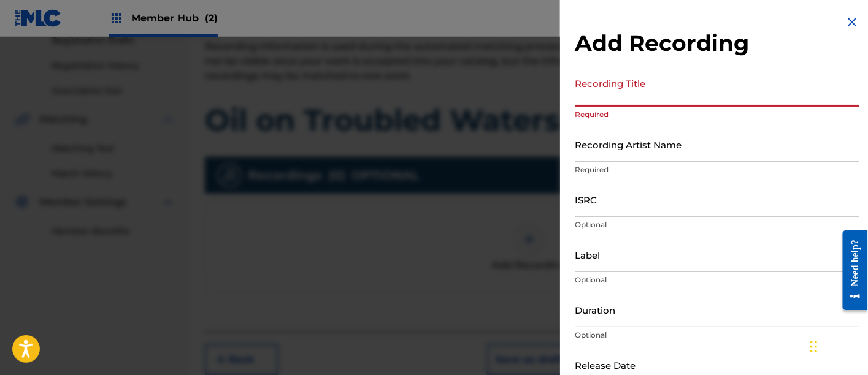
paste input "Oil on Troubled Waters (guitar version)"
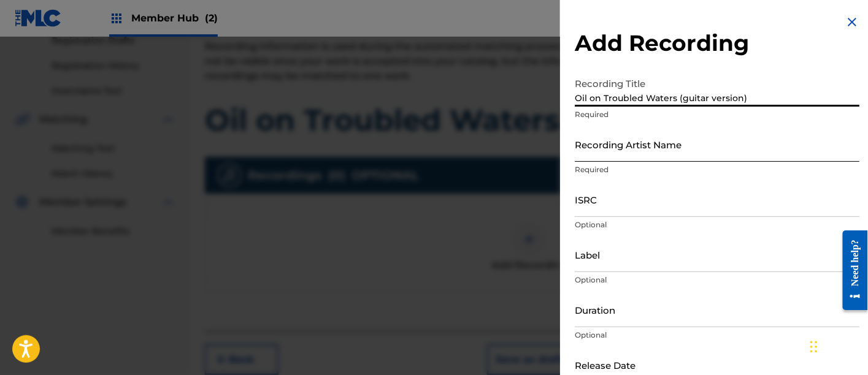
type input "Oil on Troubled Waters (guitar version)"
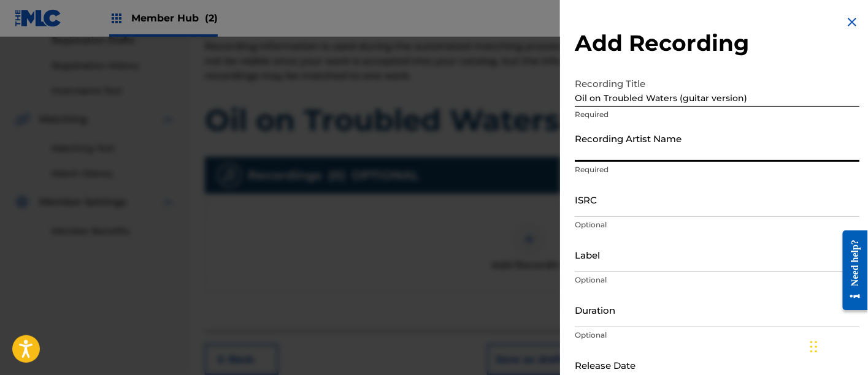
click at [646, 155] on input "Recording Artist Name" at bounding box center [717, 144] width 285 height 35
type input "[PERSON_NAME]"
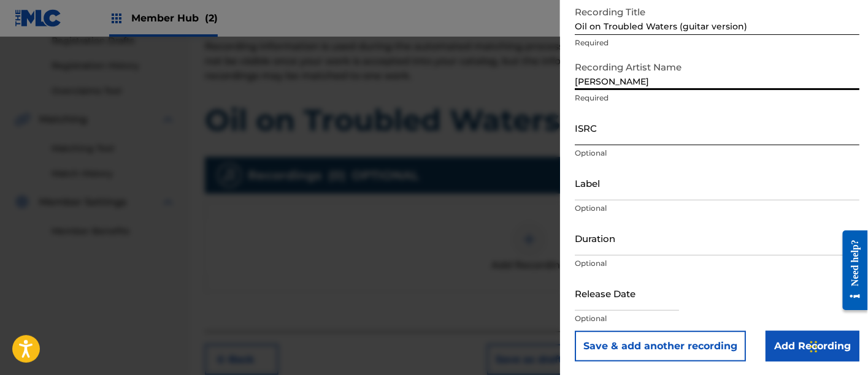
scroll to position [72, 0]
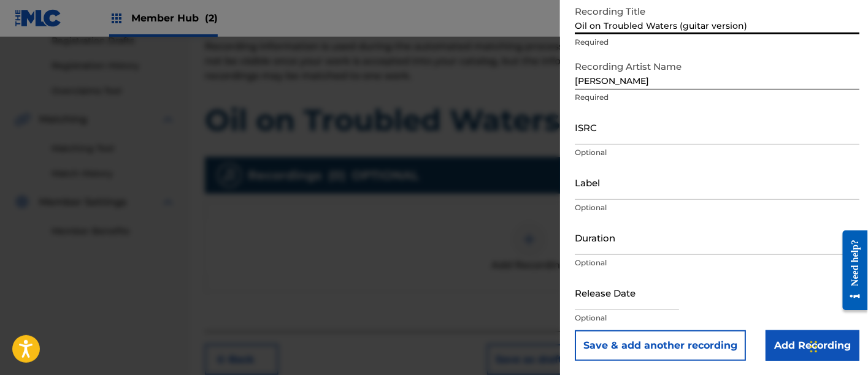
drag, startPoint x: 751, startPoint y: 23, endPoint x: 673, endPoint y: 22, distance: 78.5
click at [673, 22] on input "Oil on Troubled Waters (guitar version)" at bounding box center [717, 16] width 285 height 35
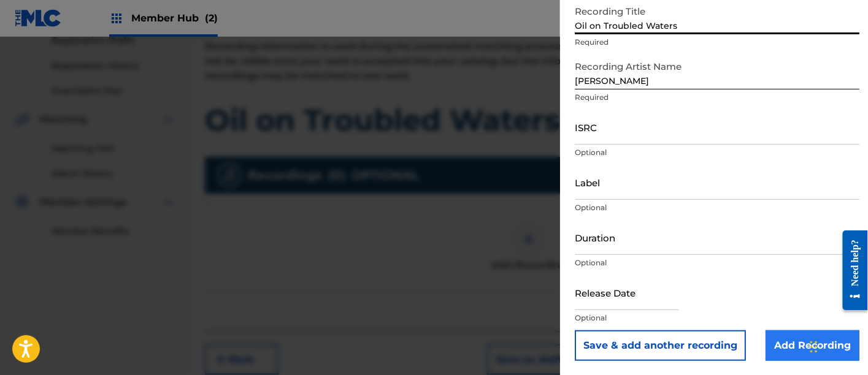
type input "Oil on Troubled Waters"
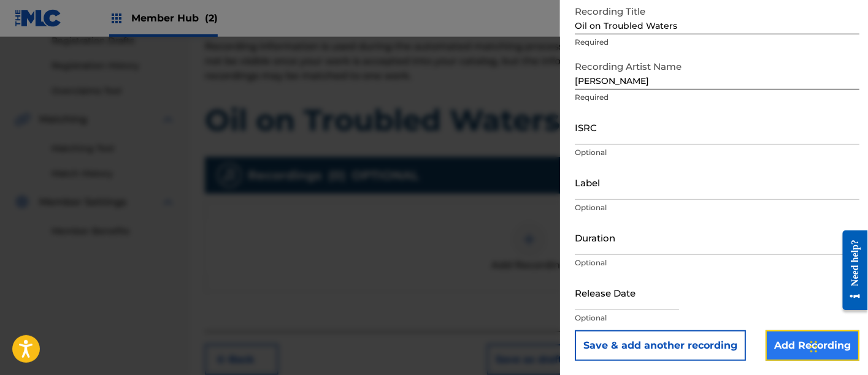
click at [776, 341] on input "Add Recording" at bounding box center [812, 346] width 94 height 31
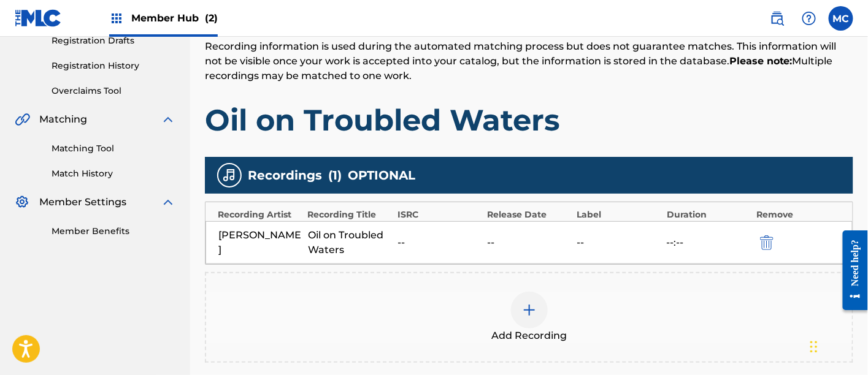
scroll to position [342, 0]
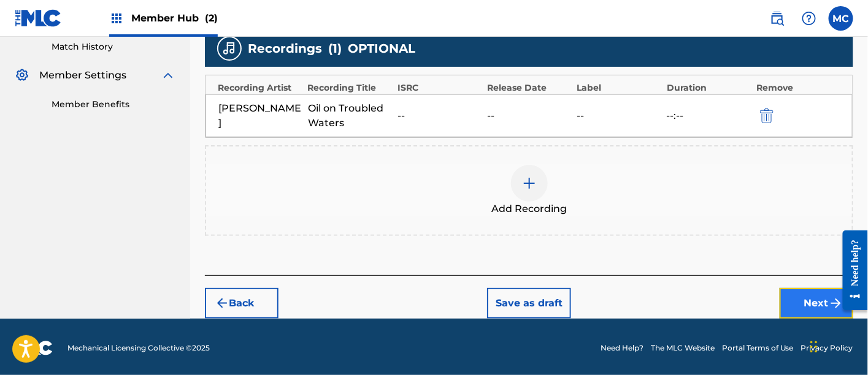
click at [802, 305] on button "Next" at bounding box center [816, 303] width 74 height 31
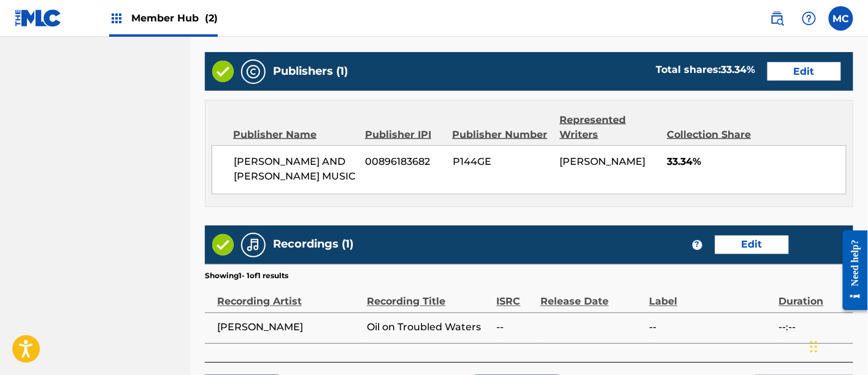
scroll to position [715, 0]
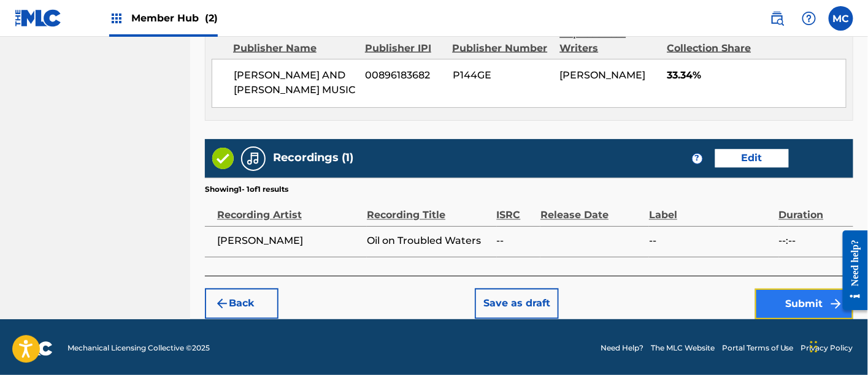
click at [789, 293] on button "Submit" at bounding box center [804, 304] width 98 height 31
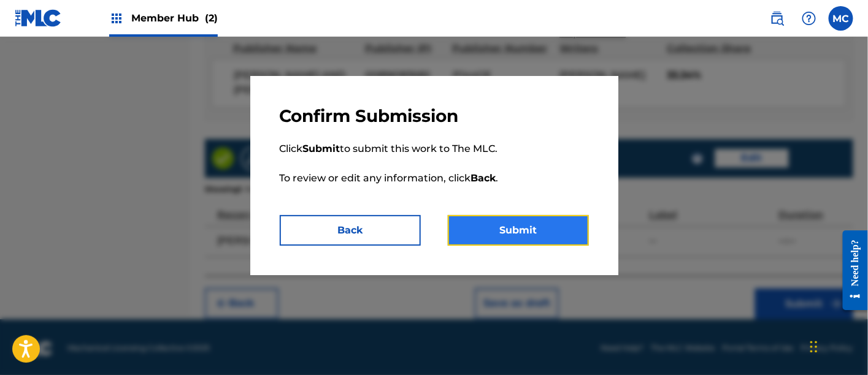
click at [565, 237] on button "Submit" at bounding box center [518, 230] width 141 height 31
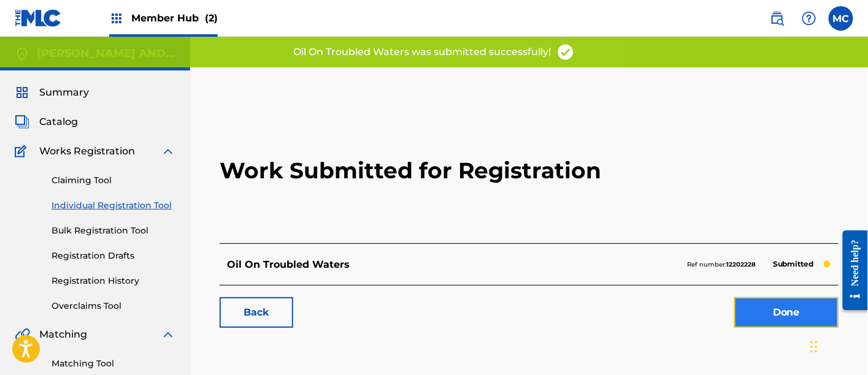
click at [787, 311] on link "Done" at bounding box center [786, 312] width 104 height 31
